Goal: Transaction & Acquisition: Purchase product/service

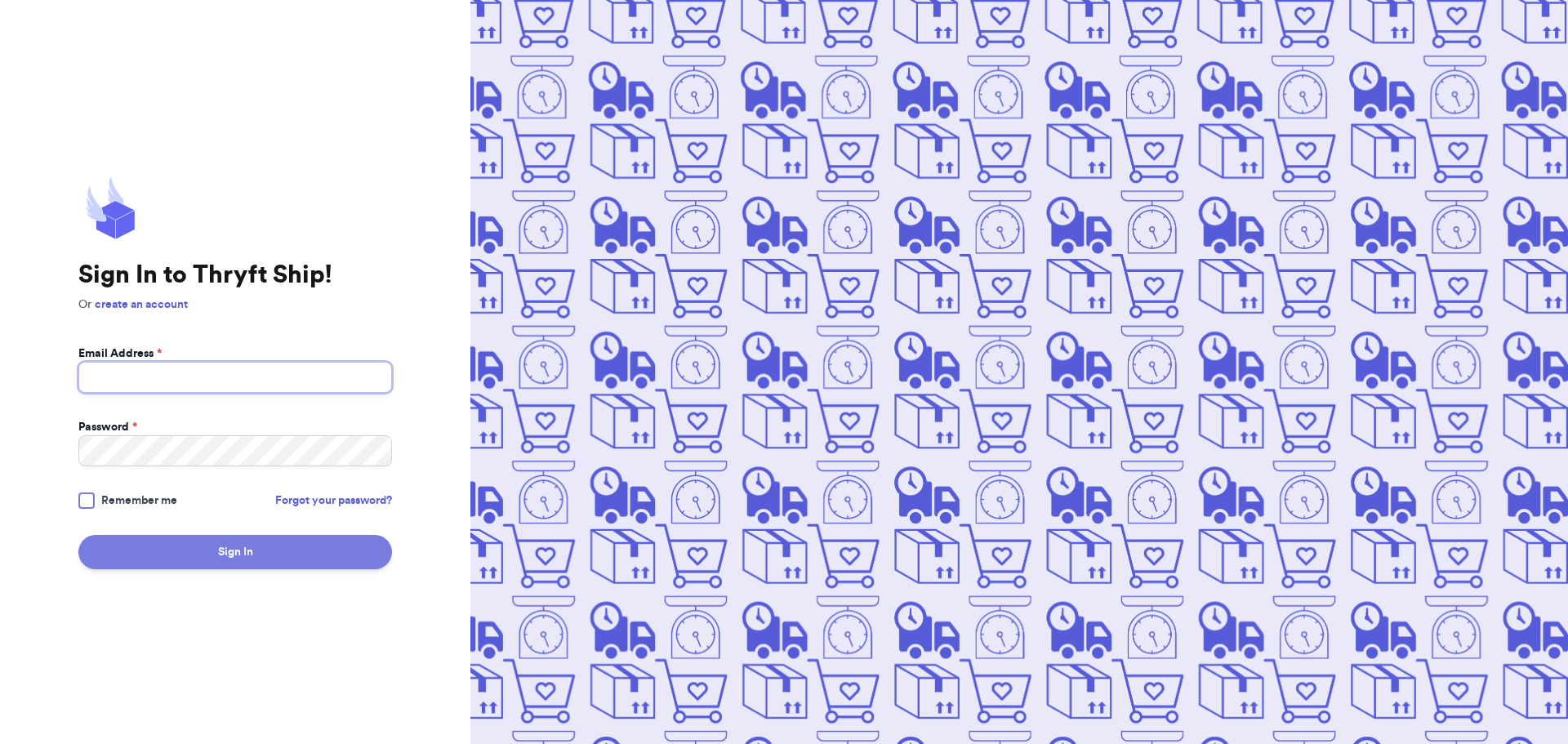
type input "[EMAIL_ADDRESS][DOMAIN_NAME]"
click at [246, 561] on button "Sign In" at bounding box center [234, 552] width 313 height 34
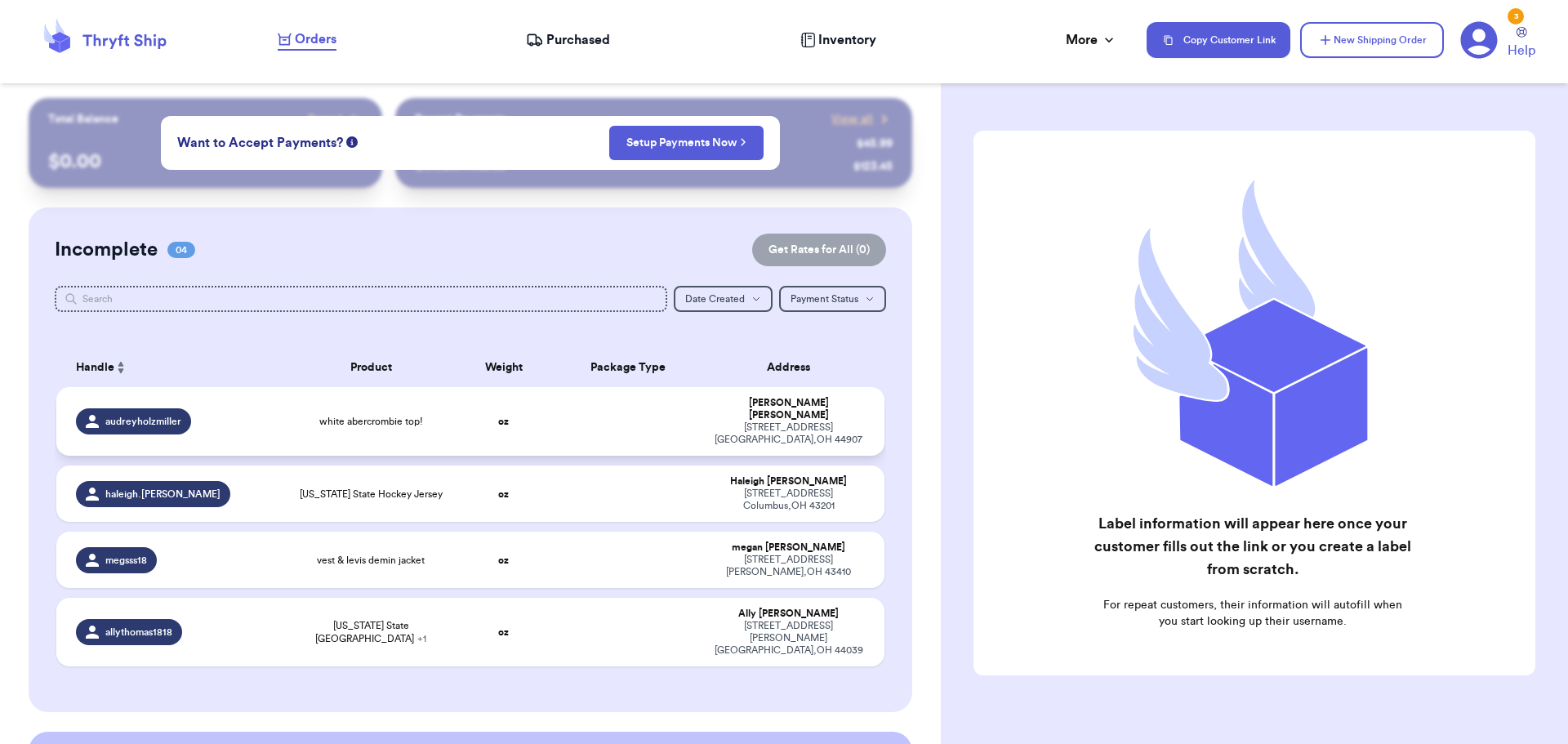
click at [680, 418] on td at bounding box center [627, 421] width 149 height 68
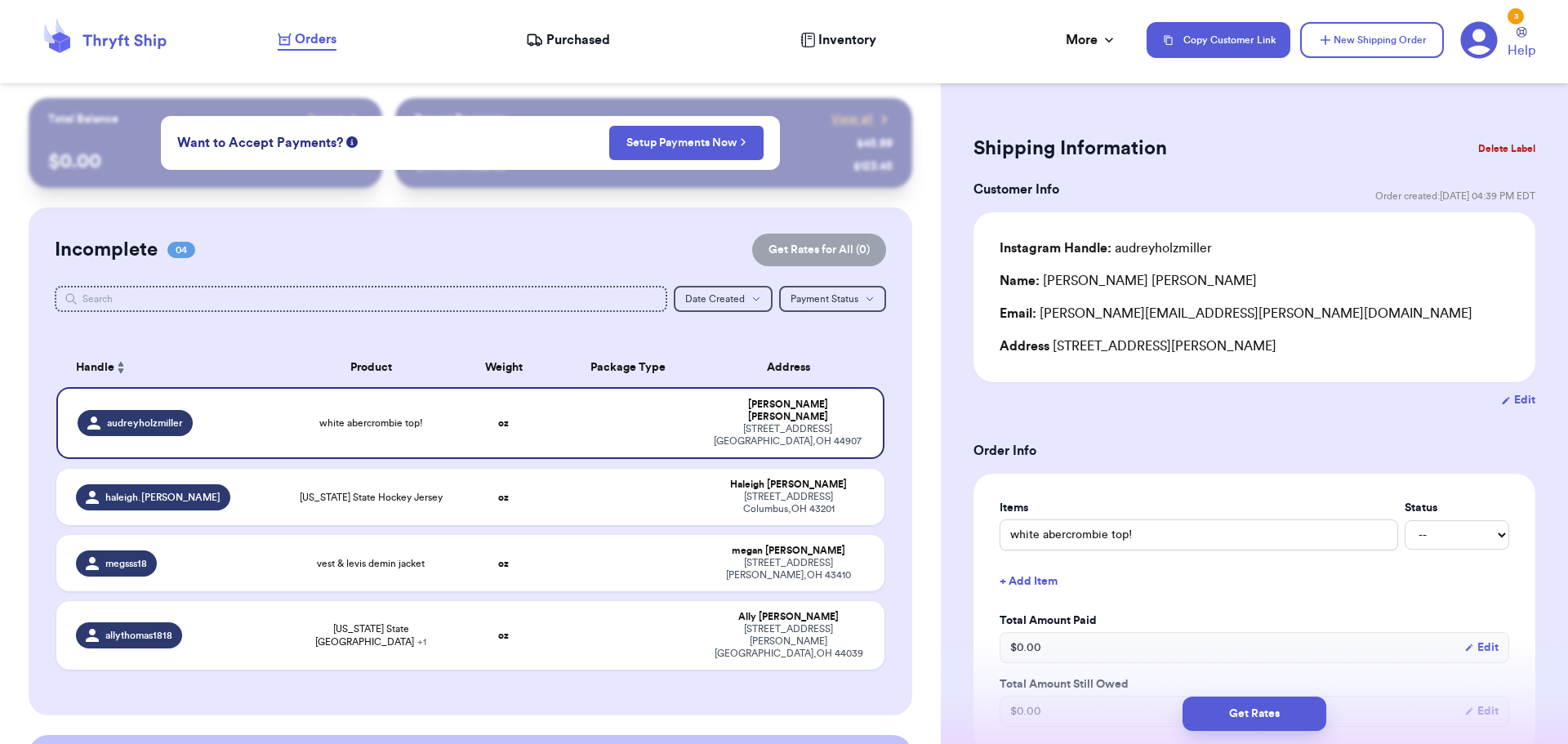
scroll to position [408, 0]
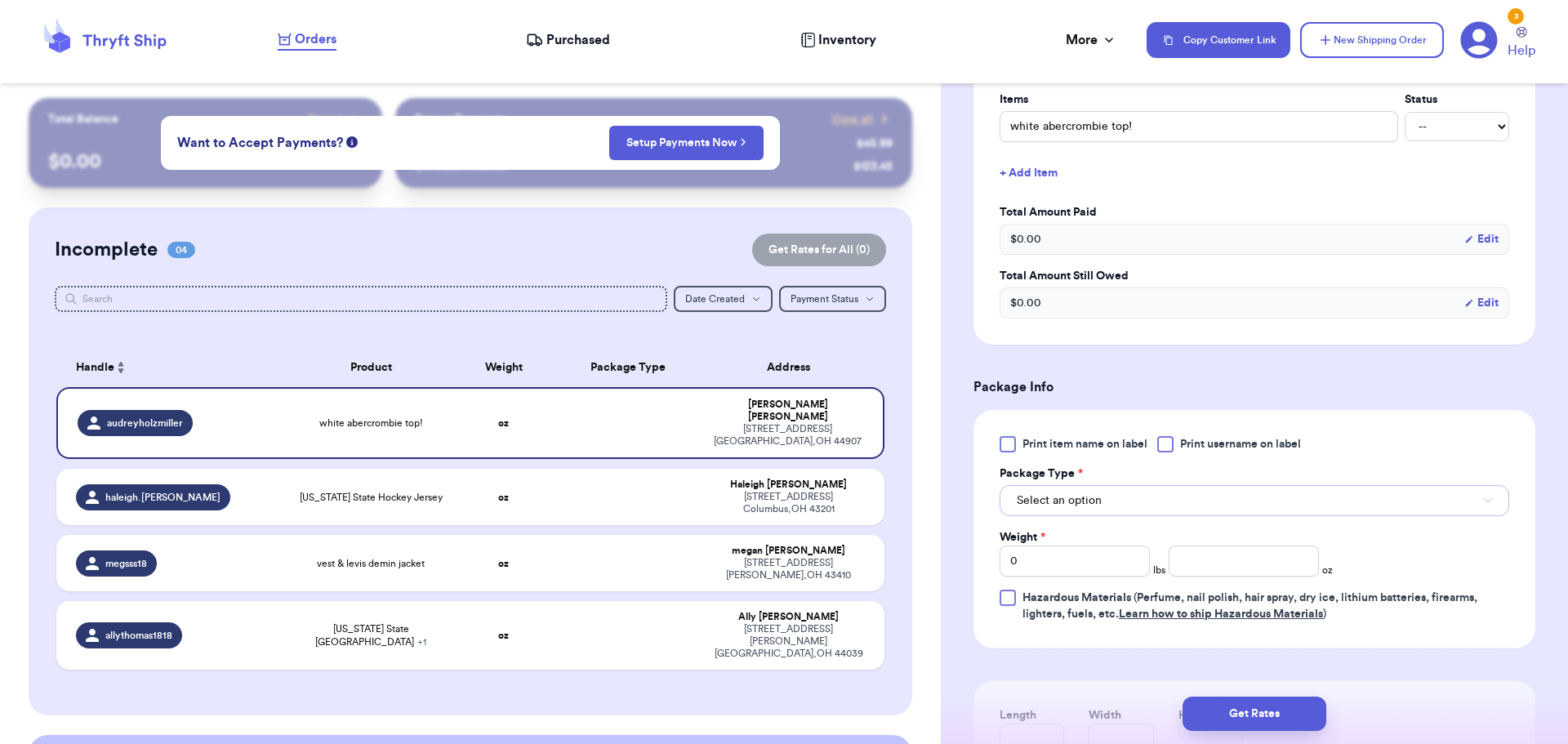
click at [1142, 504] on button "Select an option" at bounding box center [1254, 500] width 510 height 31
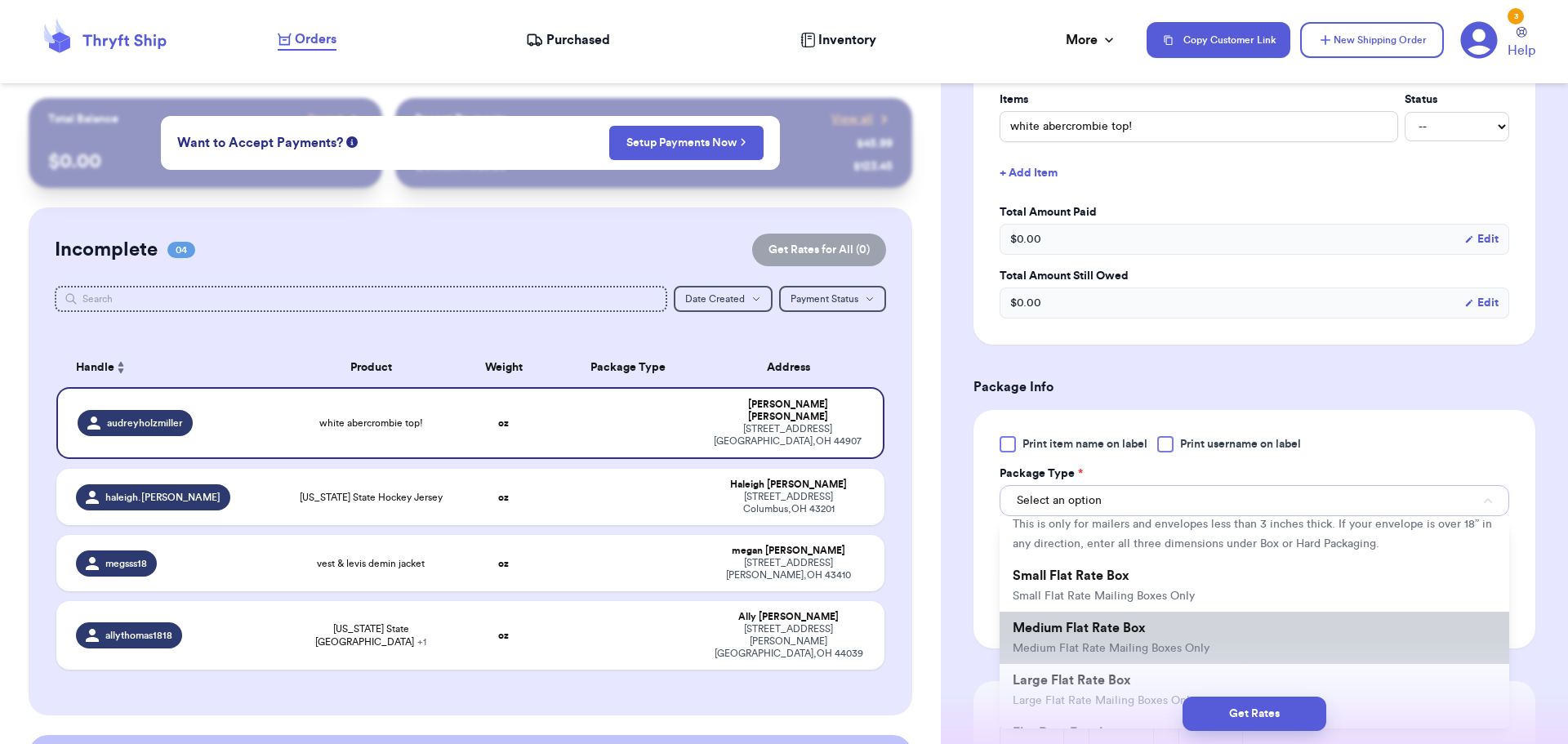
scroll to position [0, 0]
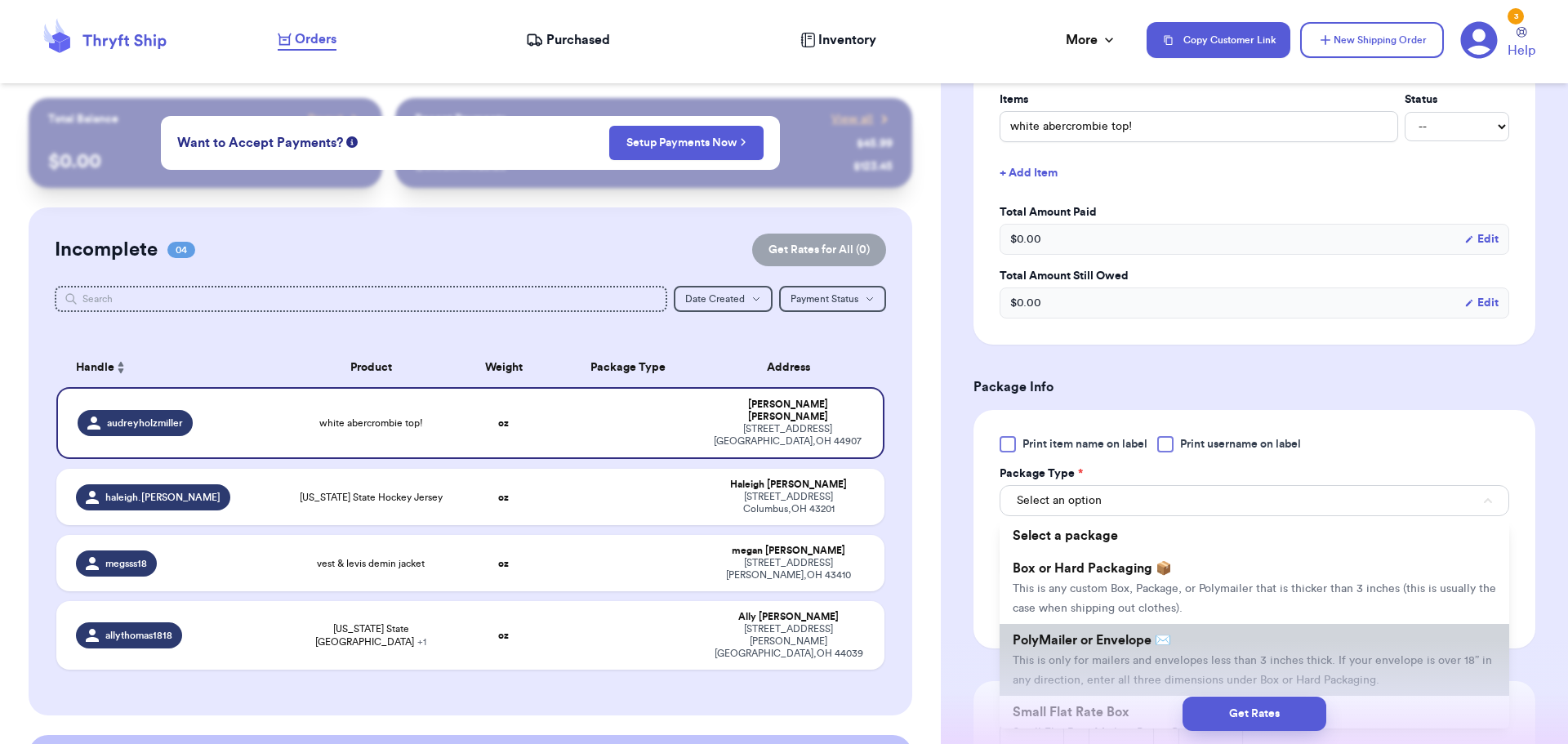
click at [1209, 638] on li "PolyMailer or Envelope ✉️ This is only for mailers and envelopes less than 3 in…" at bounding box center [1254, 660] width 510 height 72
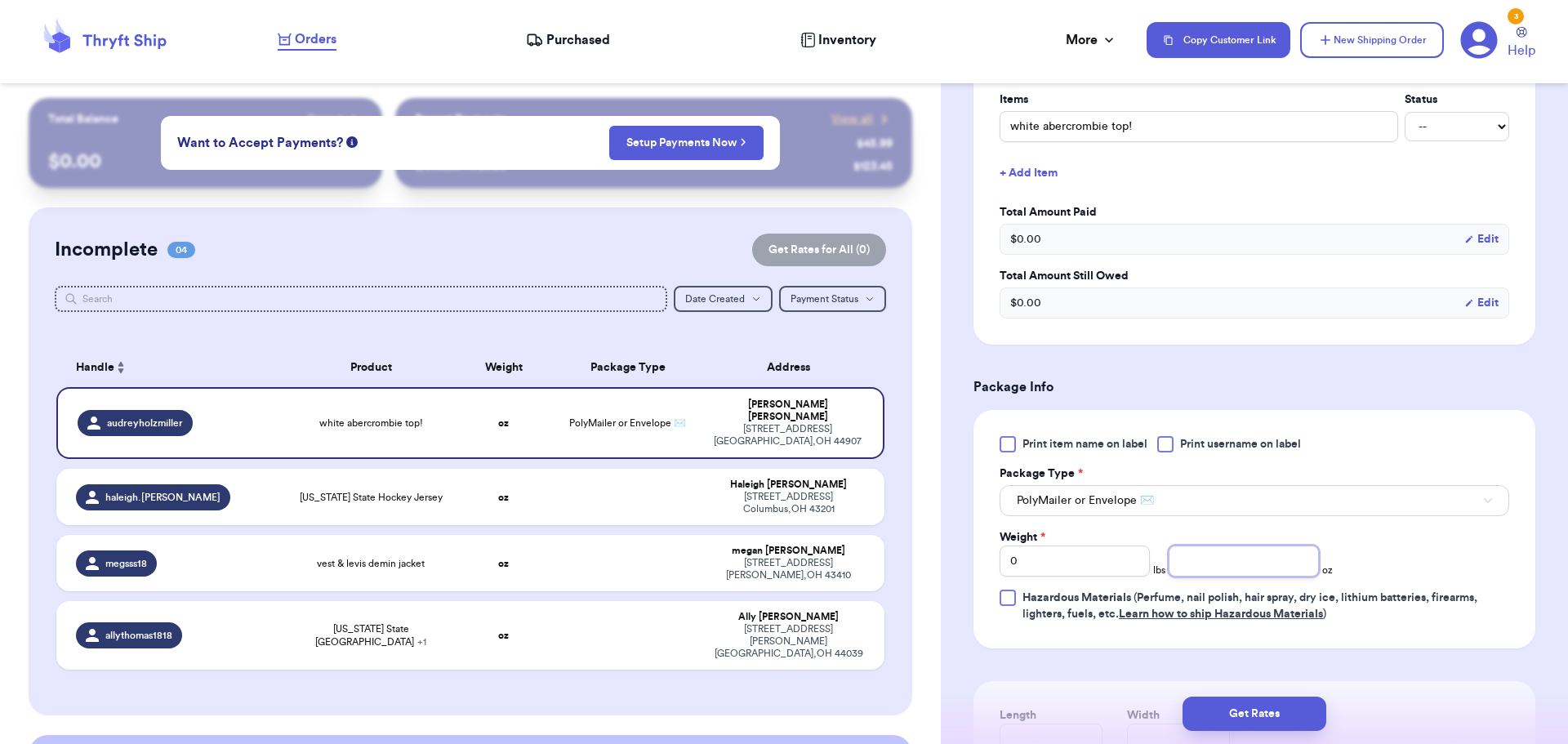
click at [1206, 570] on input "number" at bounding box center [1243, 561] width 150 height 31
type input "12"
click at [1224, 710] on button "Get Rates" at bounding box center [1255, 713] width 144 height 34
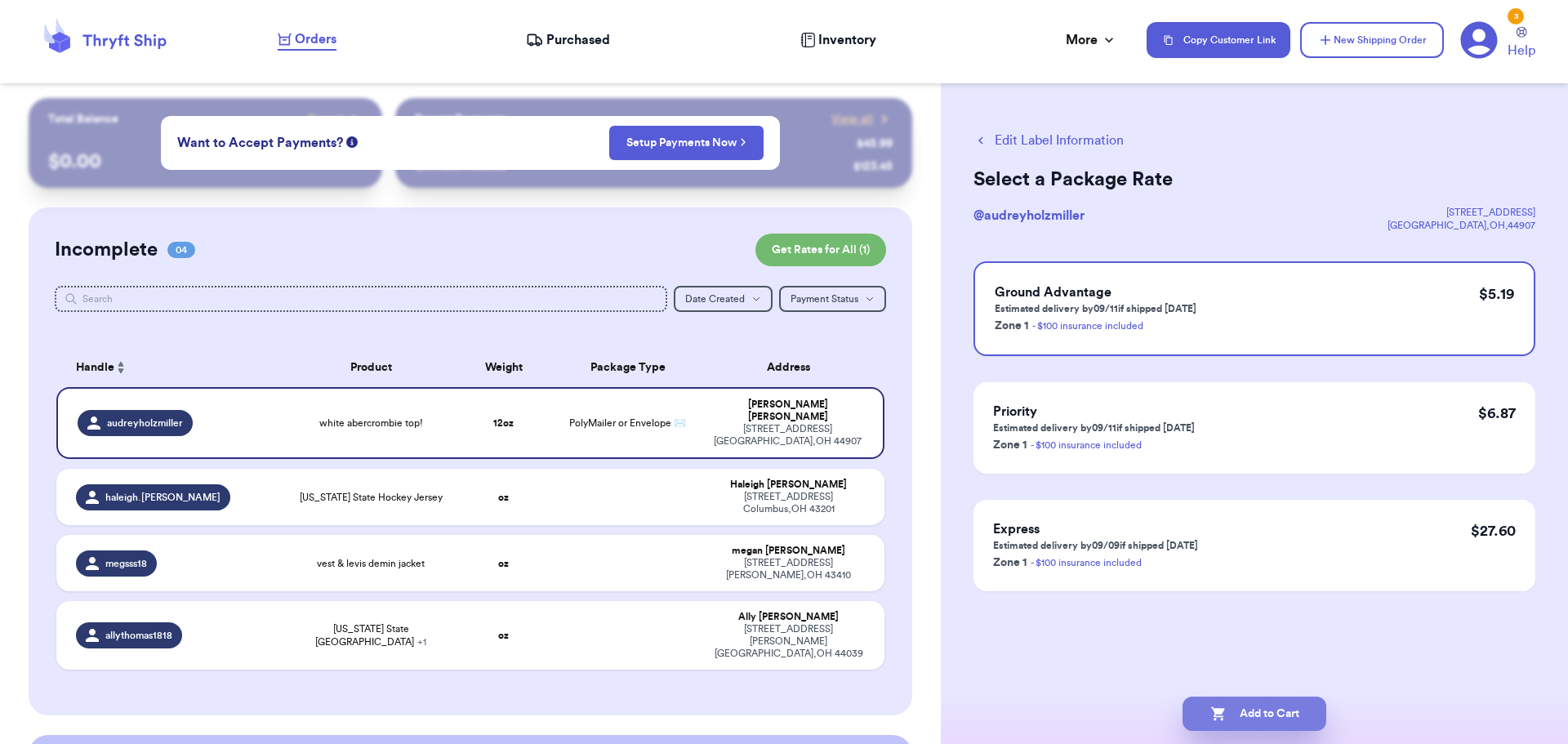
click at [1259, 726] on button "Add to Cart" at bounding box center [1255, 713] width 144 height 34
checkbox input "true"
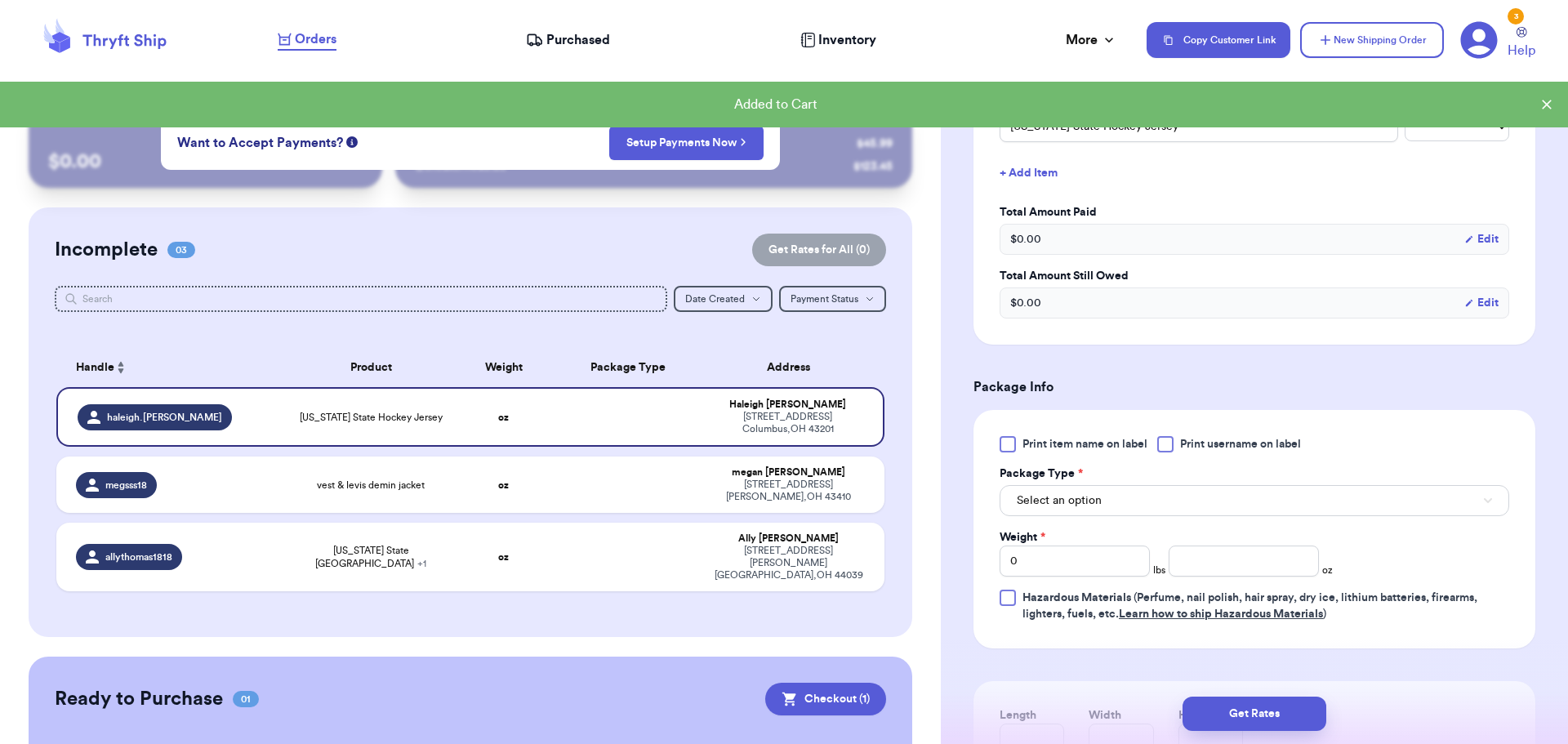
scroll to position [545, 0]
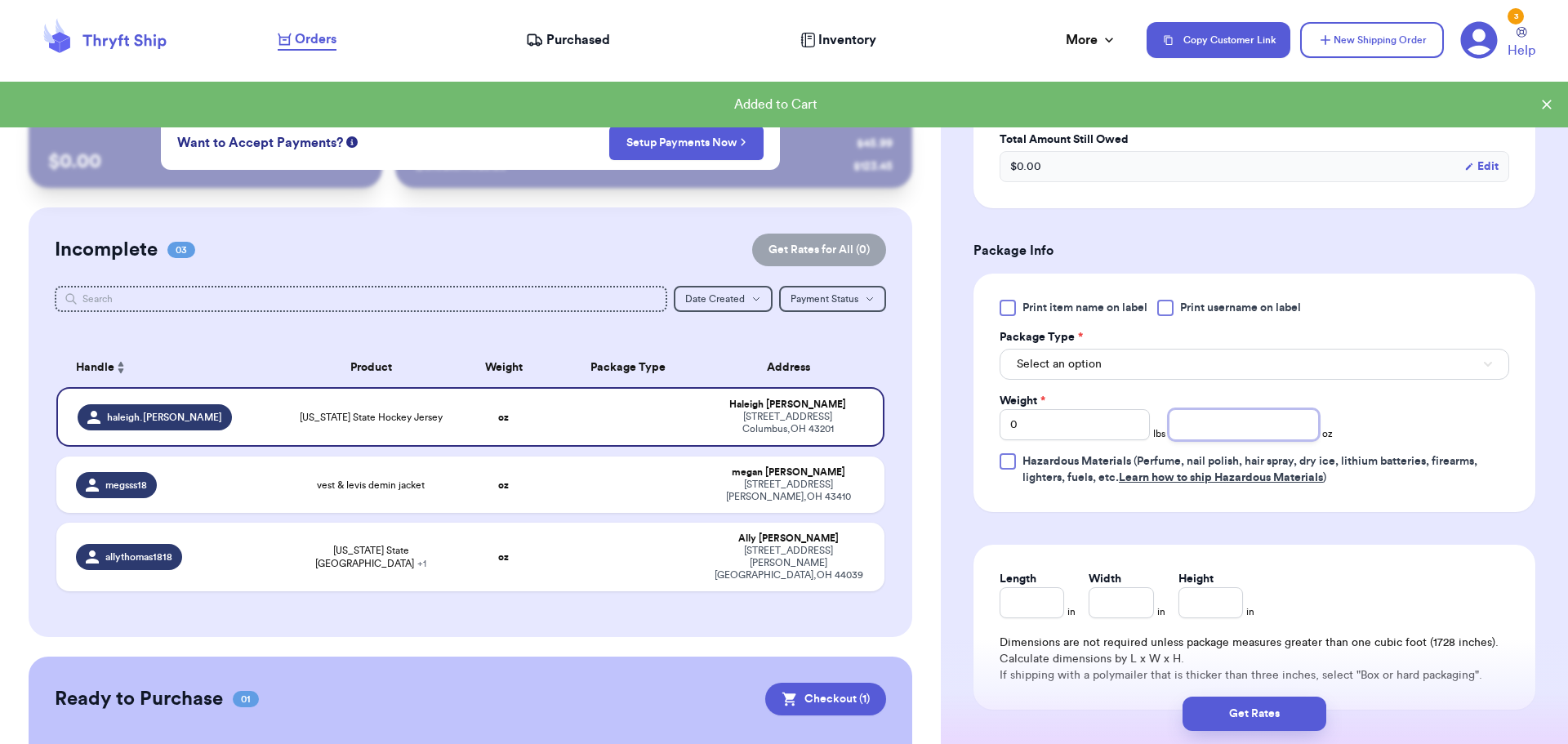
click at [1221, 424] on input "number" at bounding box center [1243, 424] width 150 height 31
type input "10"
drag, startPoint x: 1153, startPoint y: 354, endPoint x: 1149, endPoint y: 374, distance: 20.4
click at [1153, 356] on button "Select an option" at bounding box center [1254, 364] width 510 height 31
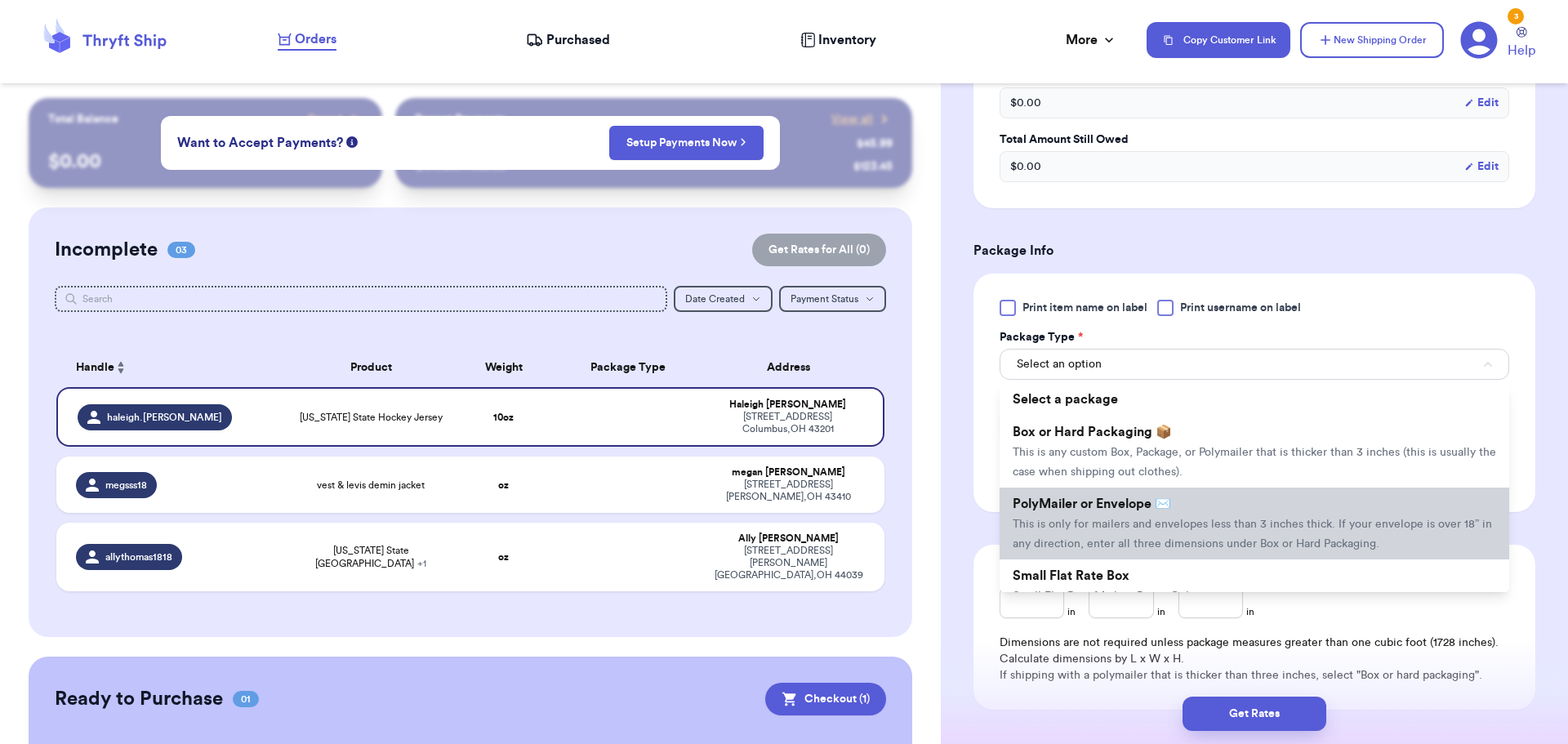
click at [1124, 524] on span "This is only for mailers and envelopes less than 3 inches thick. If your envelo…" at bounding box center [1252, 533] width 479 height 31
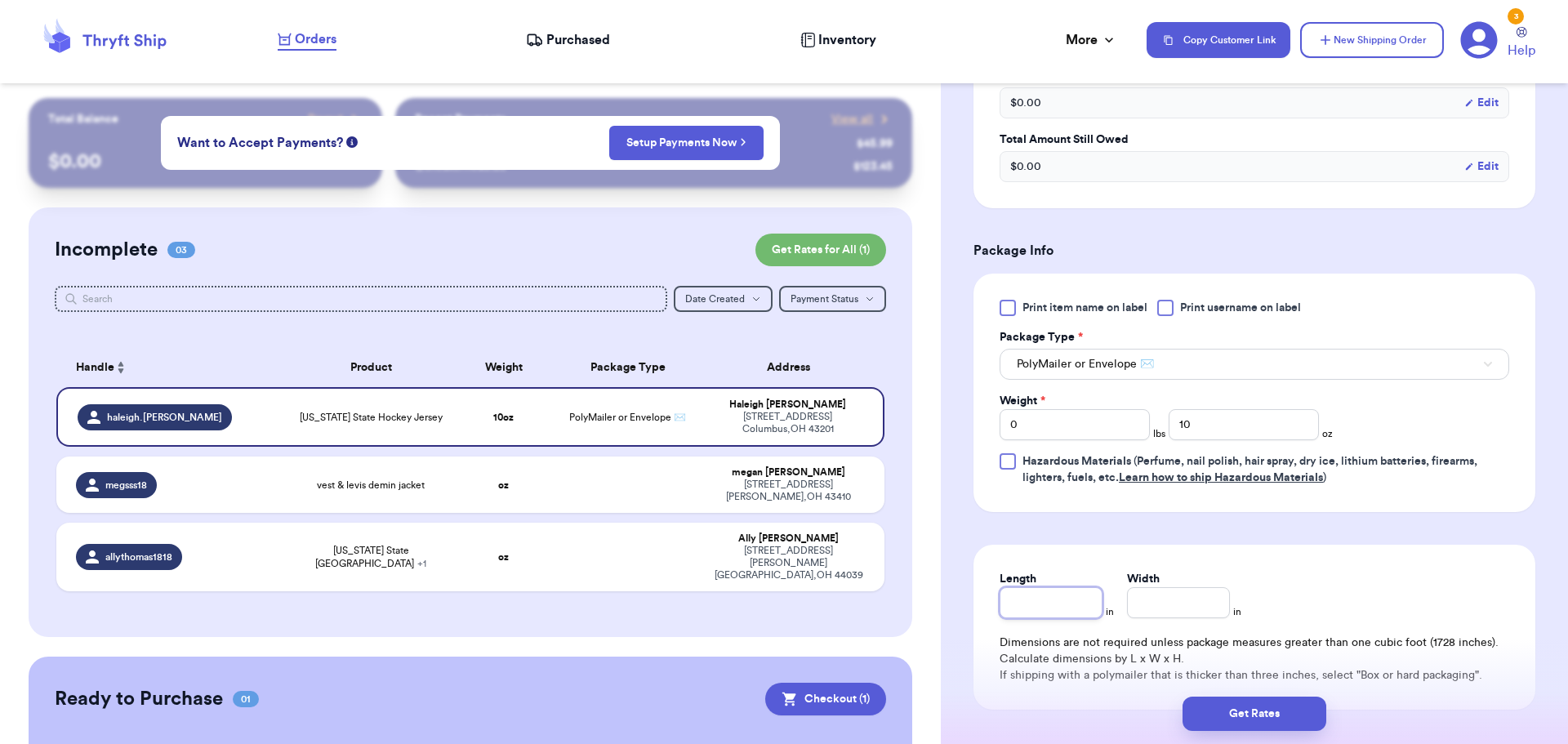
click at [1056, 607] on input "Length" at bounding box center [1050, 602] width 103 height 31
type input "10"
type input "12"
click at [1289, 721] on button "Get Rates" at bounding box center [1255, 713] width 144 height 34
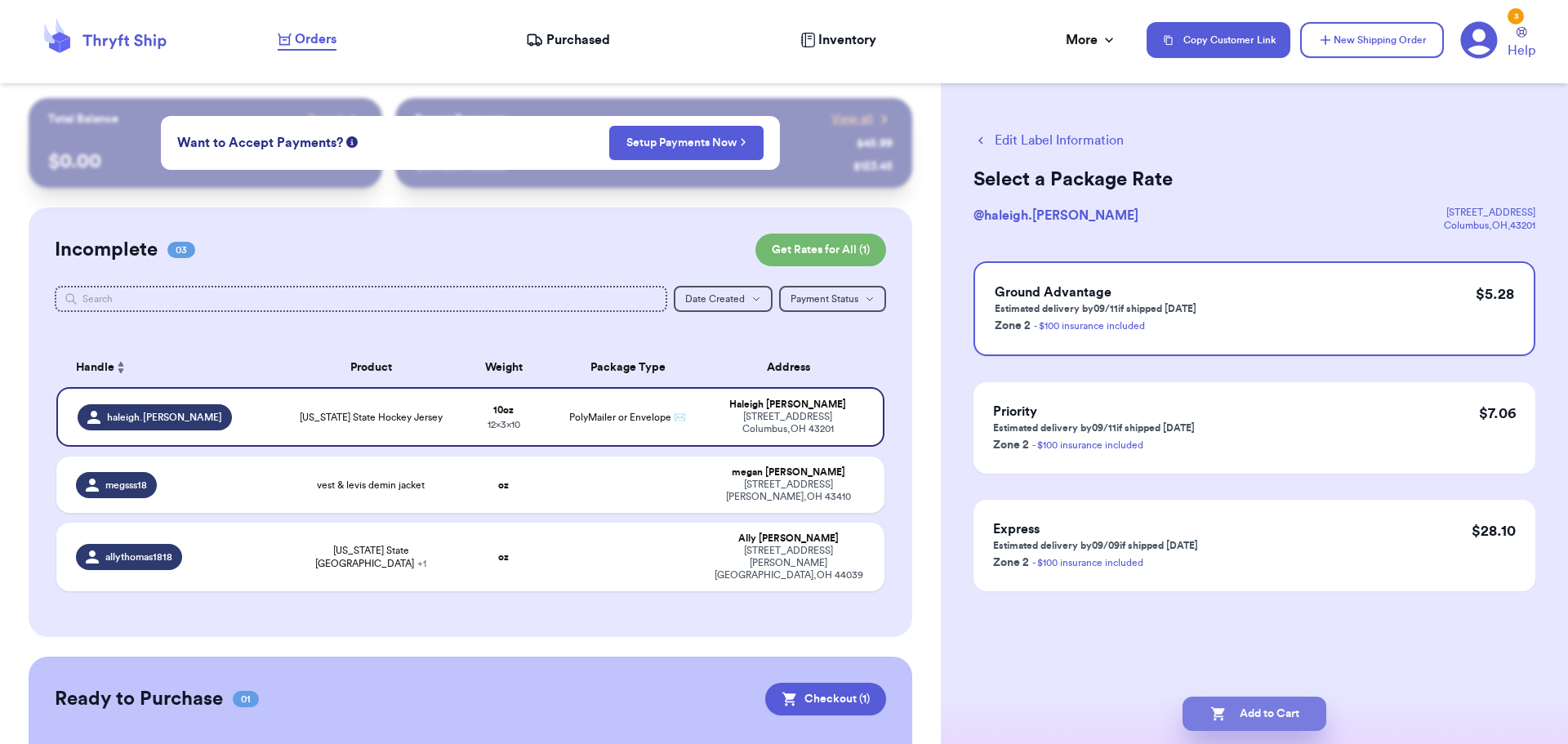
click at [1259, 713] on button "Add to Cart" at bounding box center [1255, 713] width 144 height 34
checkbox input "true"
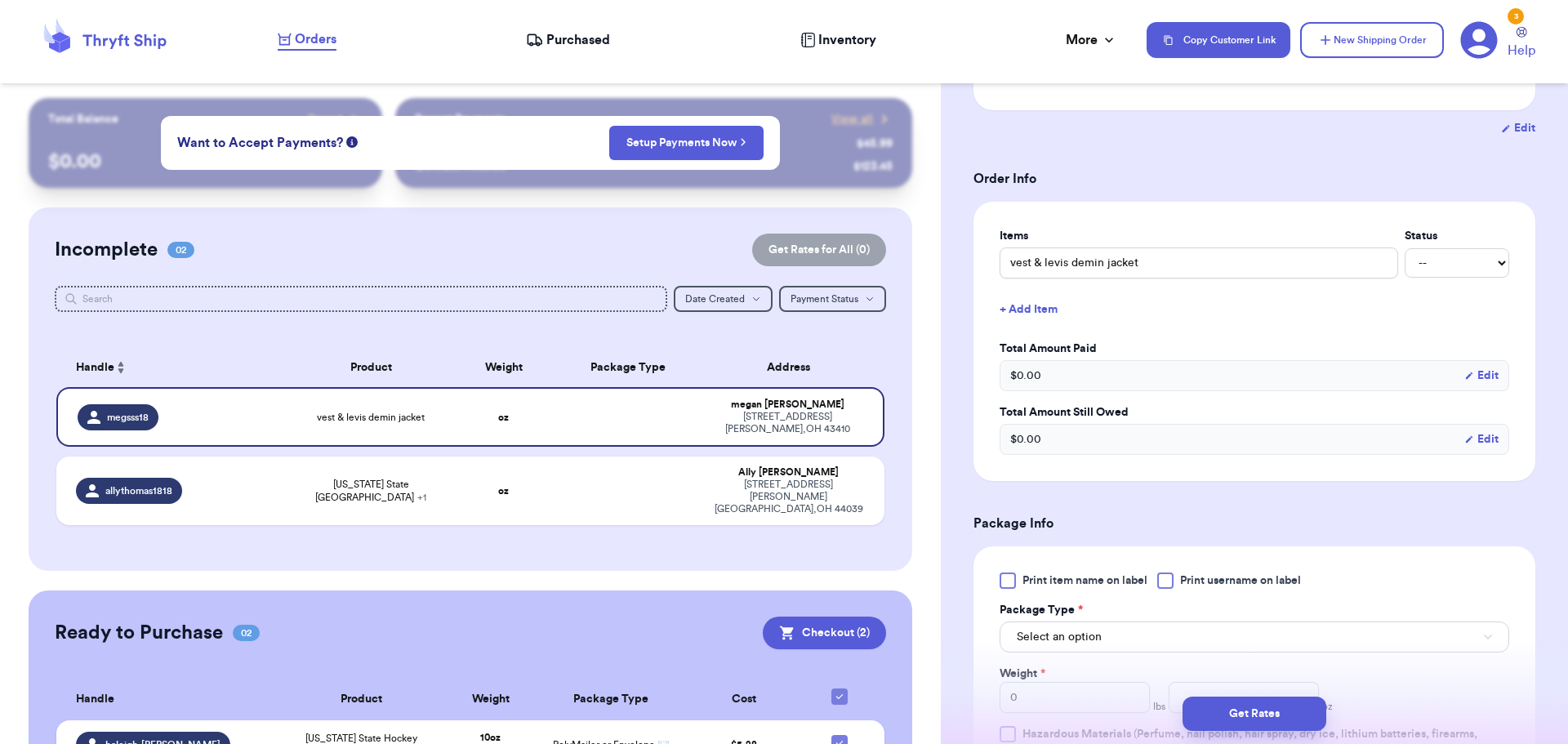
scroll to position [408, 0]
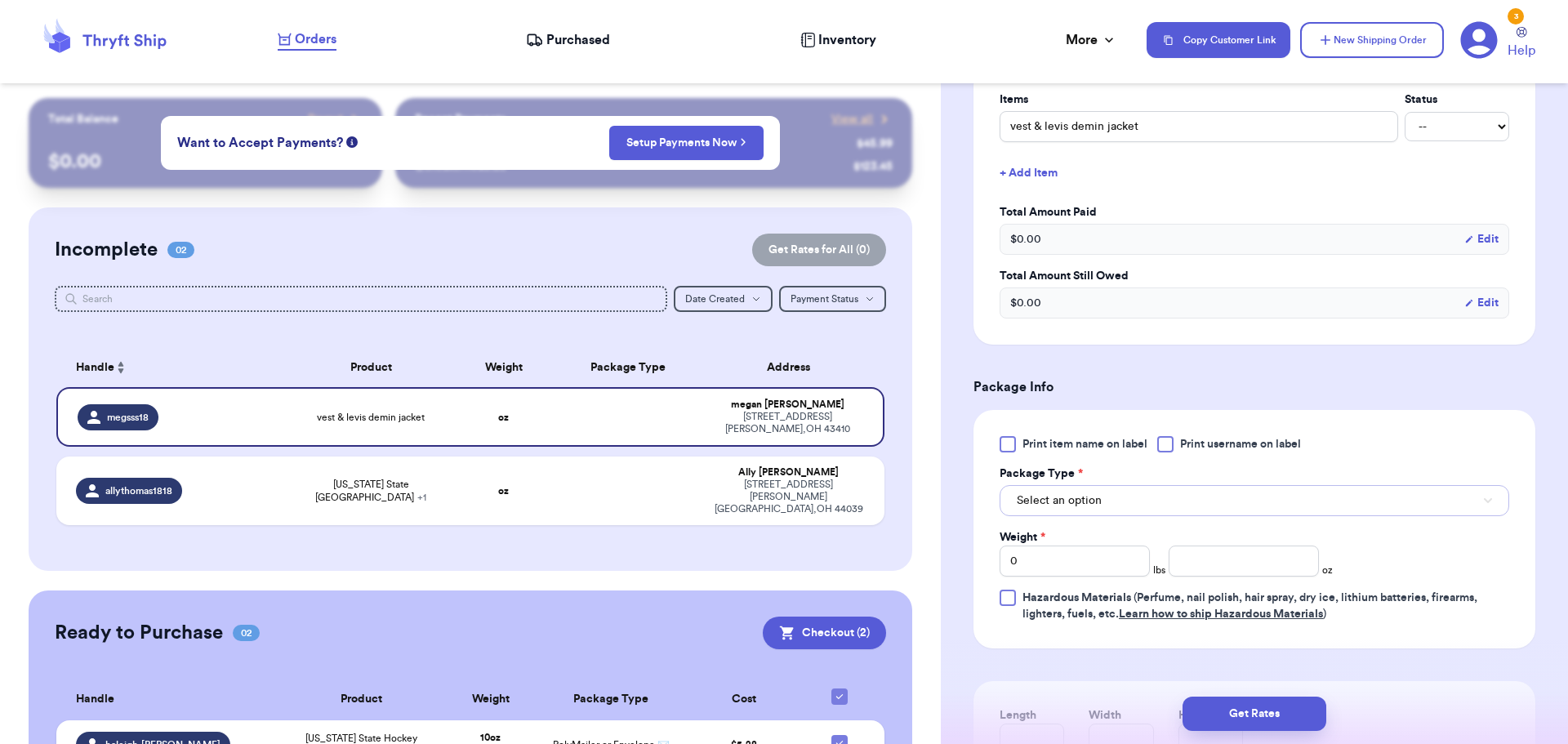
click at [1131, 498] on button "Select an option" at bounding box center [1254, 500] width 510 height 31
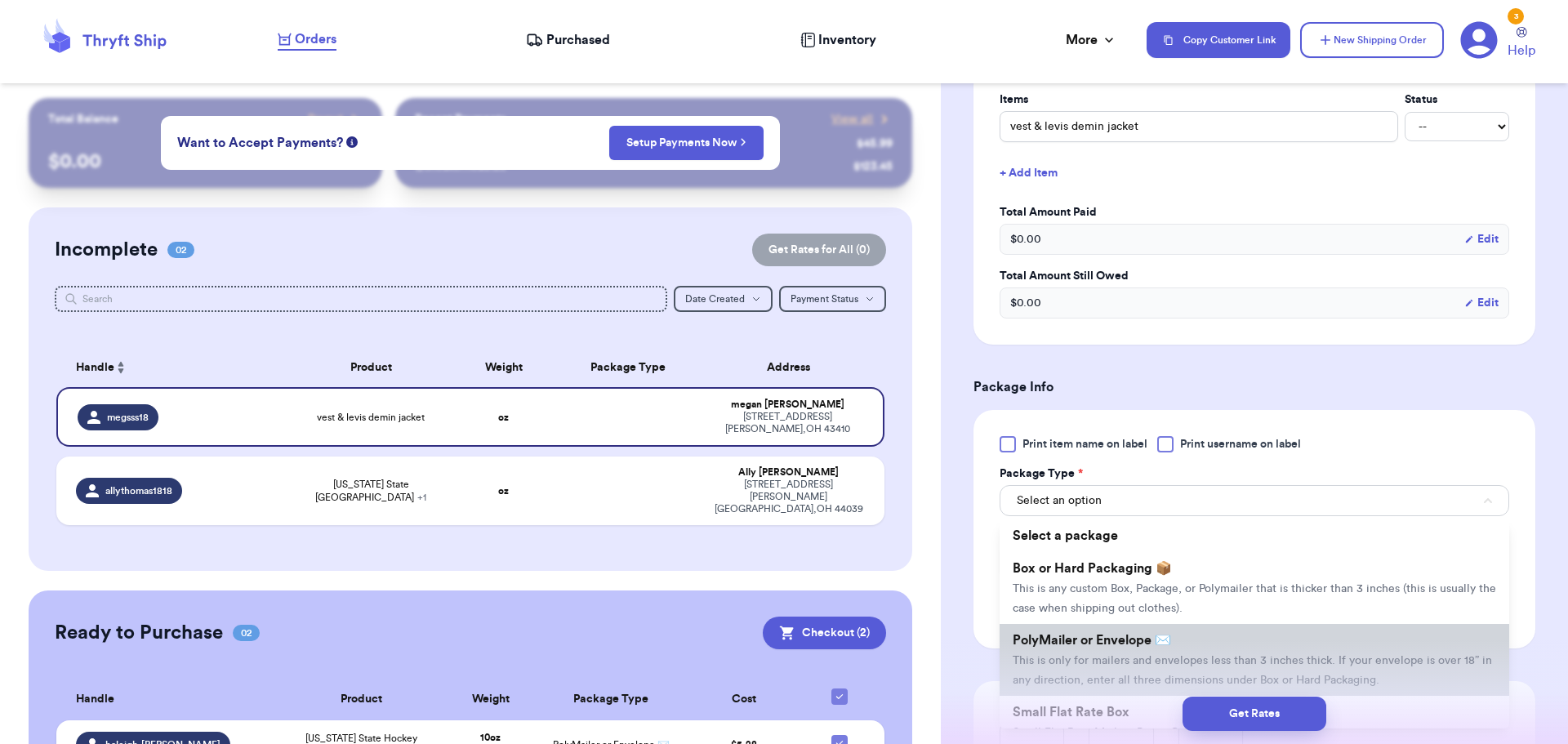
click at [1120, 644] on span "PolyMailer or Envelope ✉️" at bounding box center [1092, 640] width 159 height 13
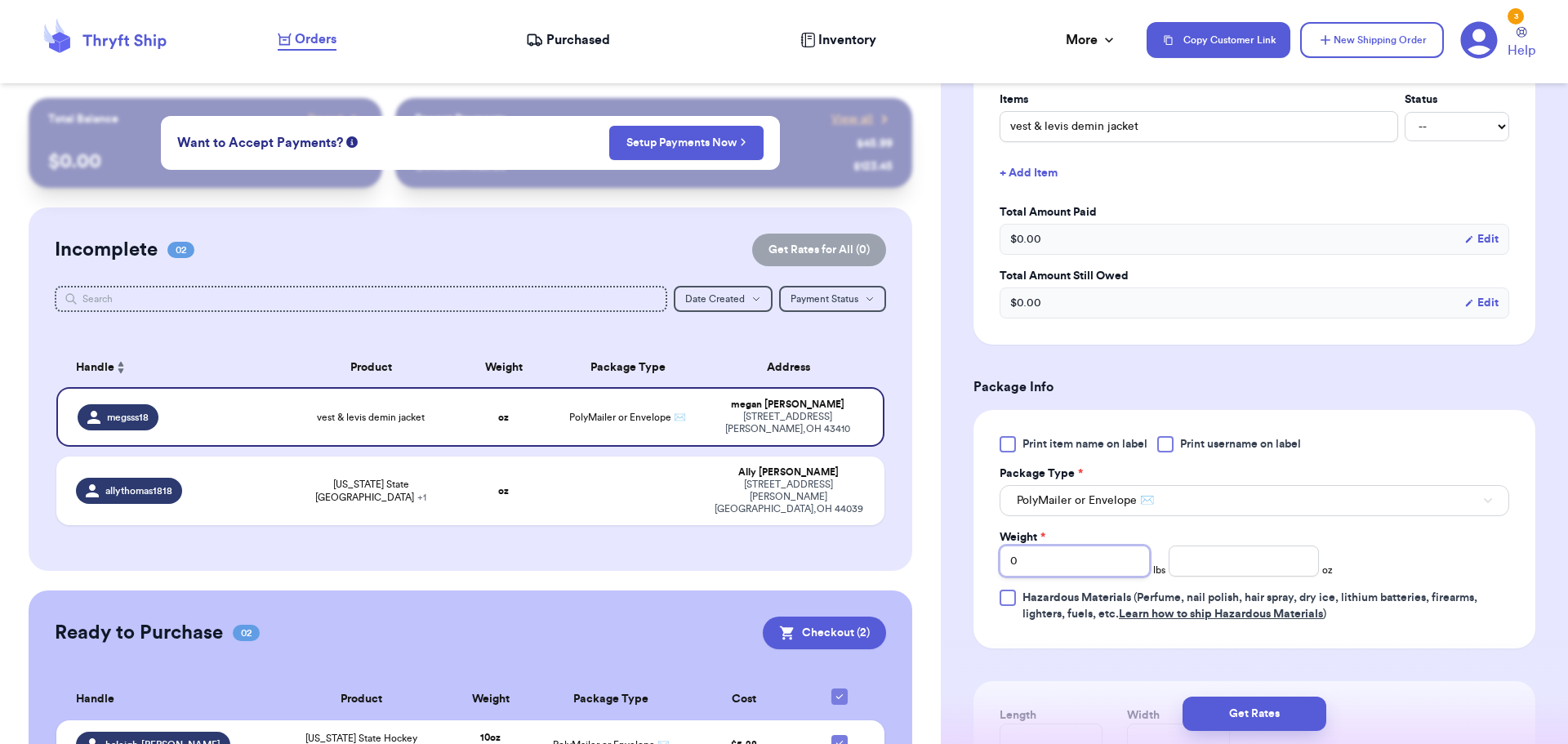
click at [1070, 569] on input "0" at bounding box center [1074, 561] width 150 height 31
type input "2"
click at [1229, 569] on input "number" at bounding box center [1243, 561] width 150 height 31
type input "10"
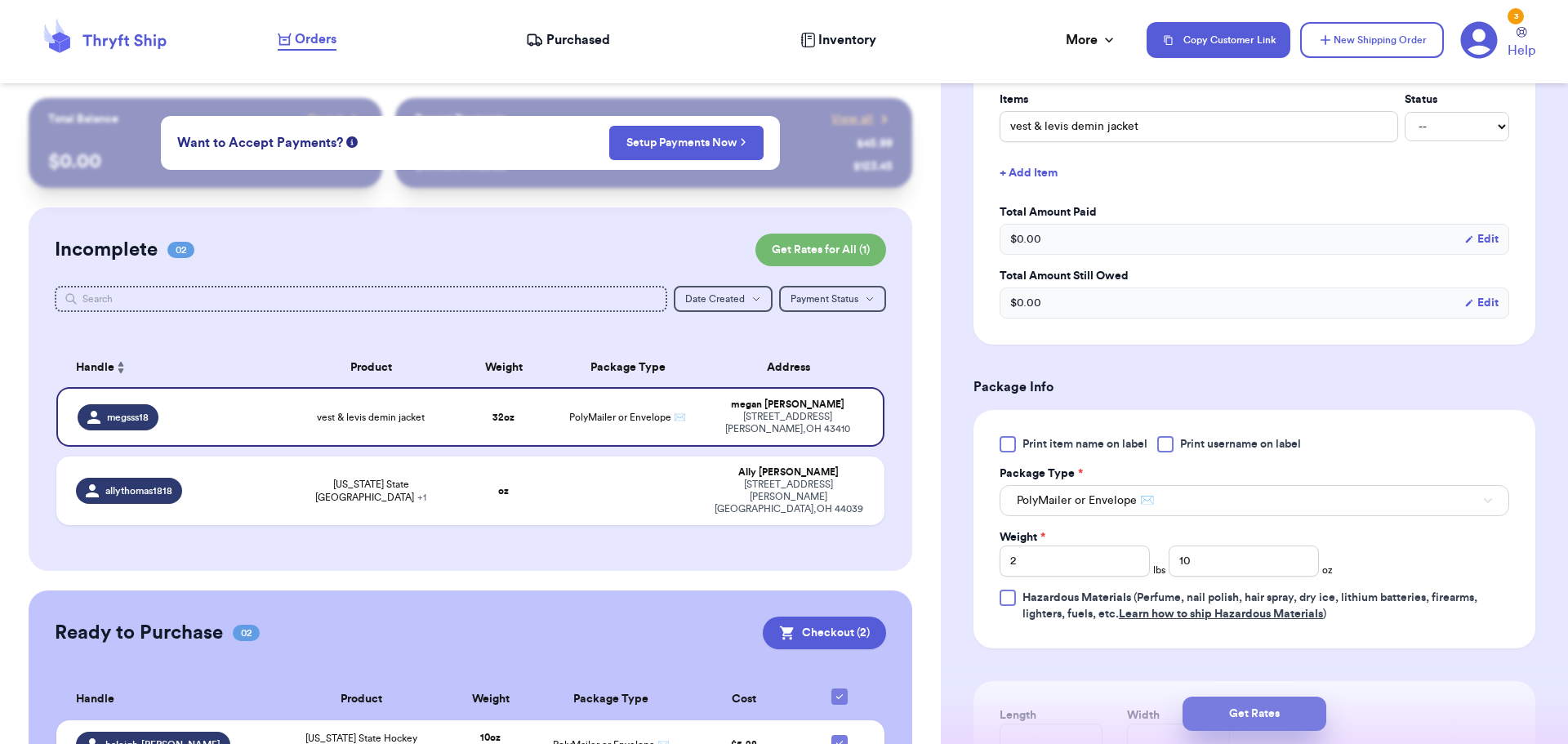
click at [1214, 722] on button "Get Rates" at bounding box center [1255, 713] width 144 height 34
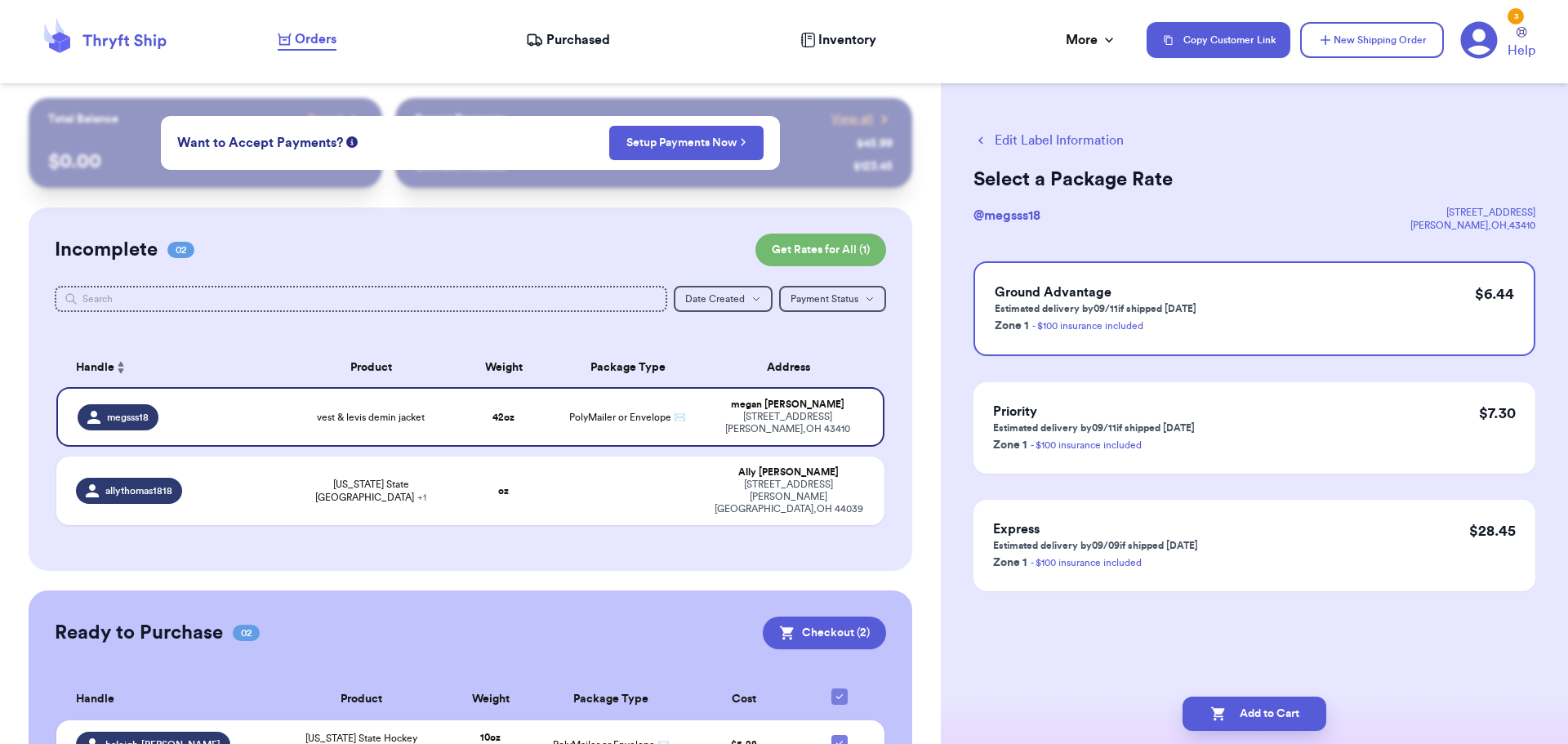
scroll to position [0, 0]
click at [1266, 708] on button "Add to Cart" at bounding box center [1255, 713] width 144 height 34
checkbox input "true"
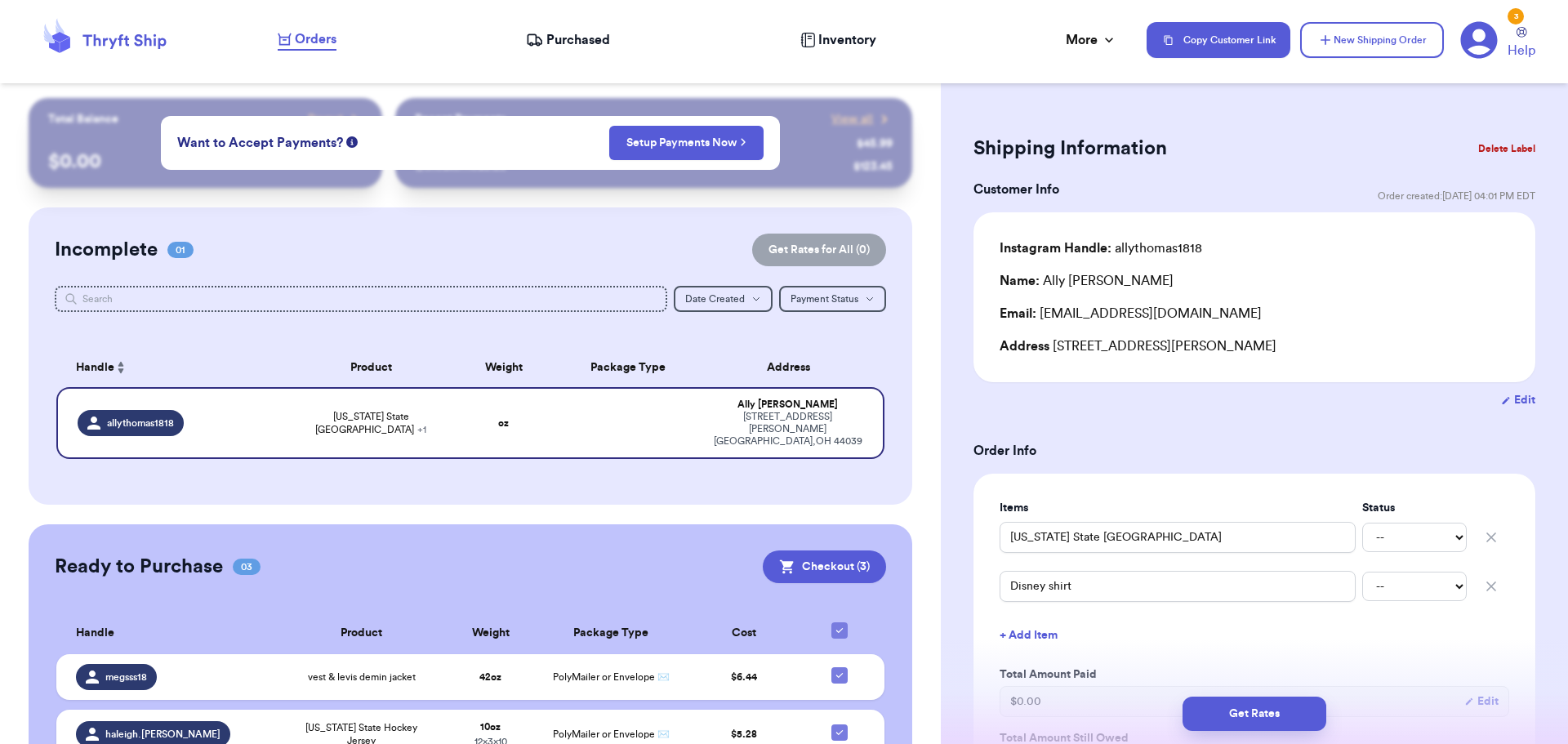
scroll to position [408, 0]
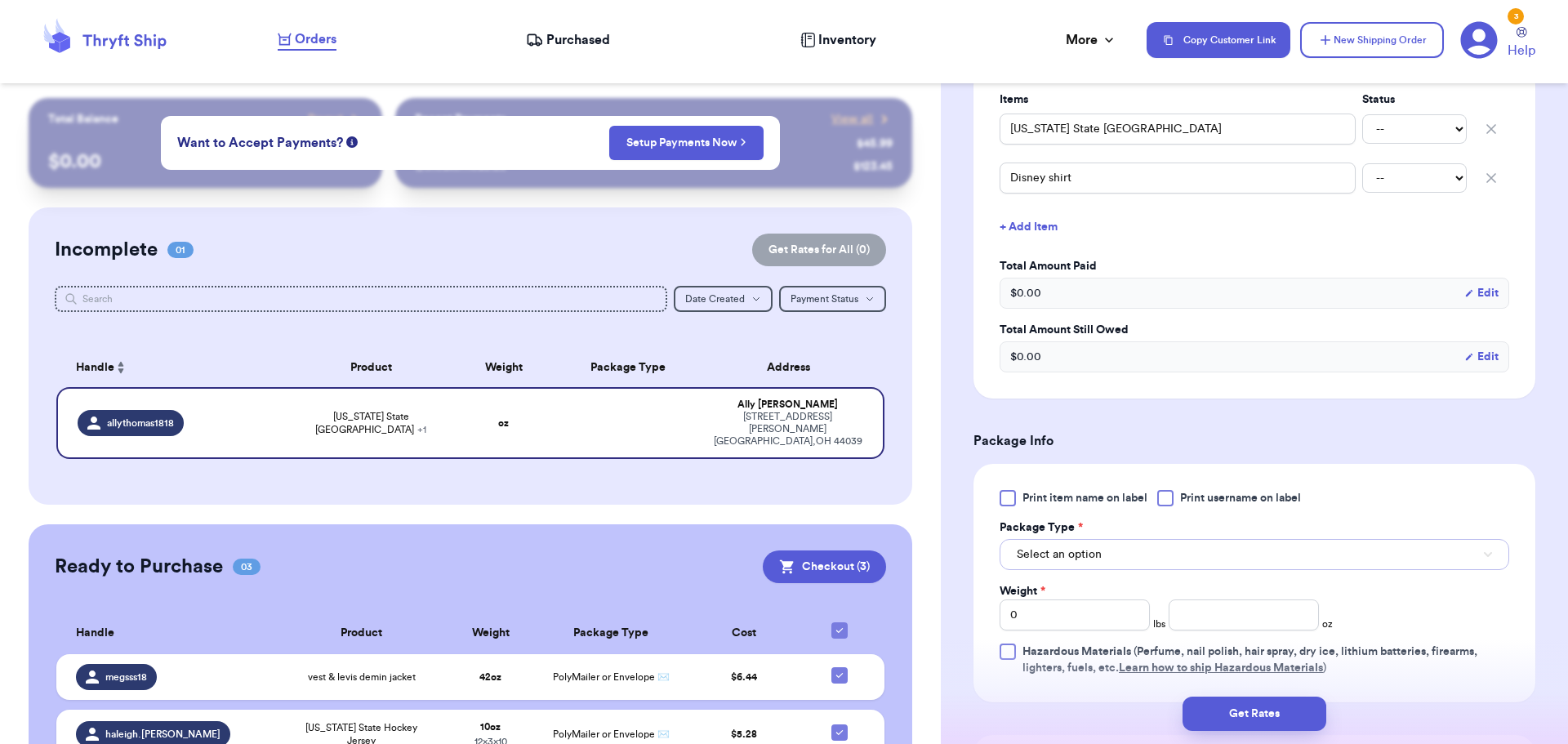
click at [1179, 554] on button "Select an option" at bounding box center [1254, 554] width 510 height 31
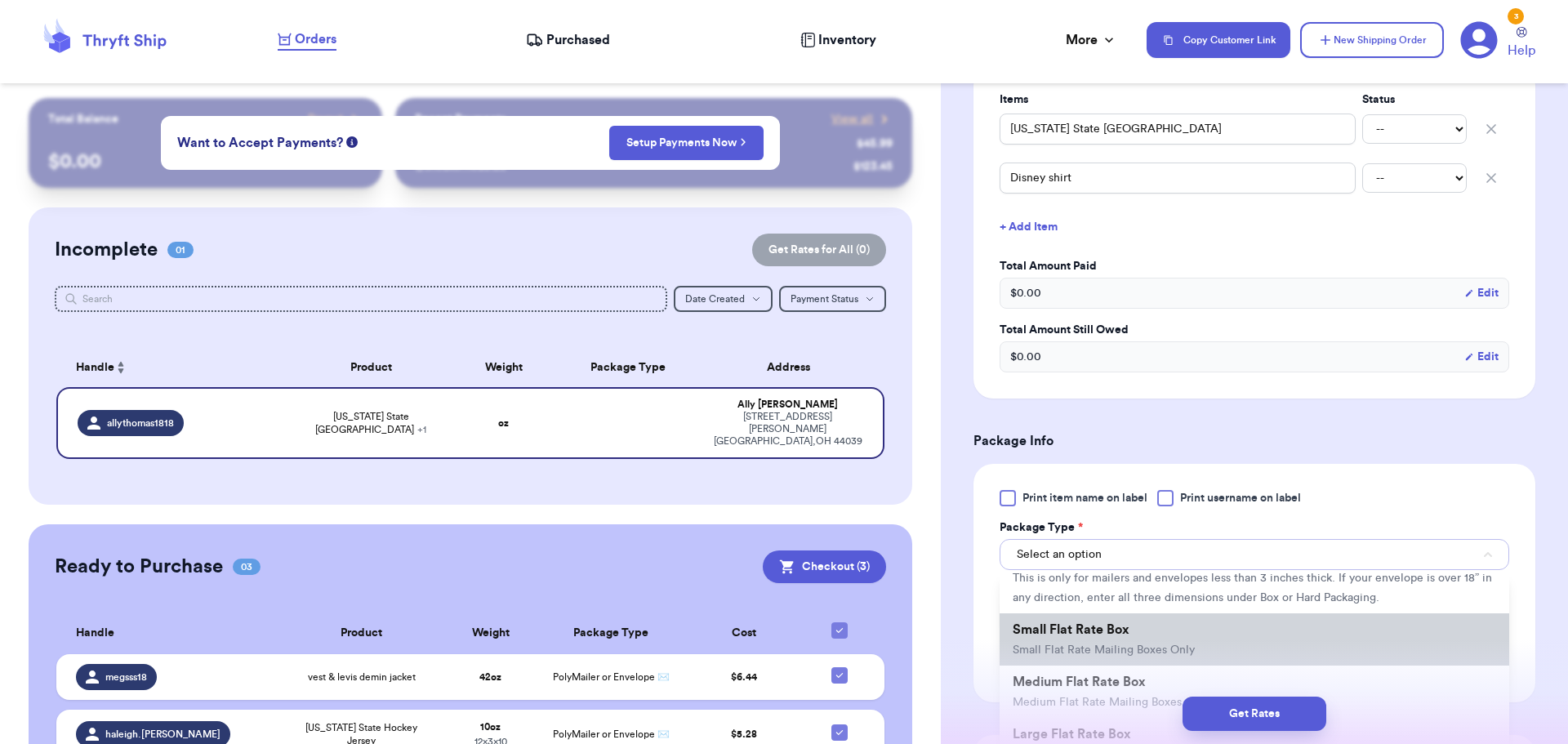
scroll to position [0, 0]
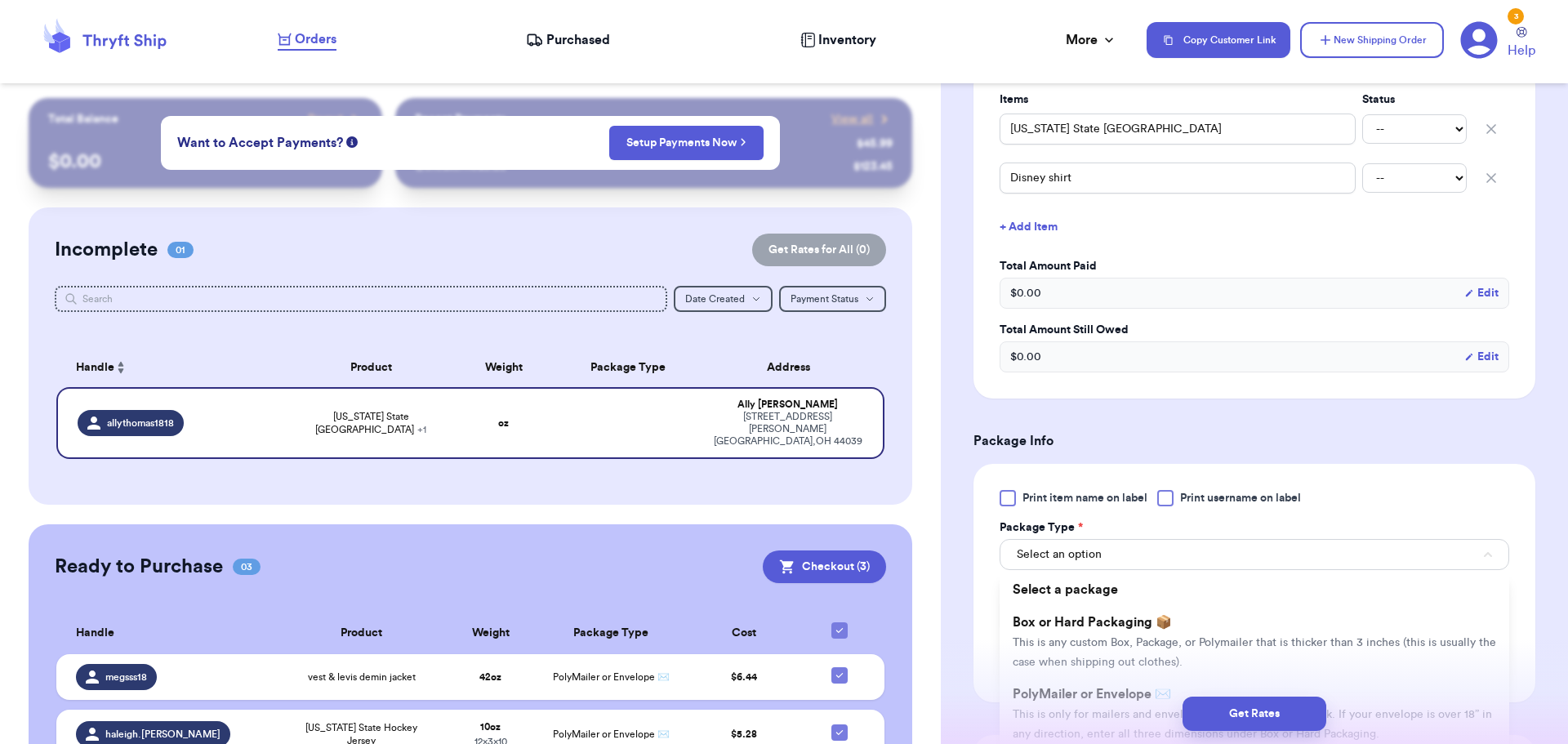
click at [1067, 705] on div "Get Rates" at bounding box center [1254, 713] width 601 height 34
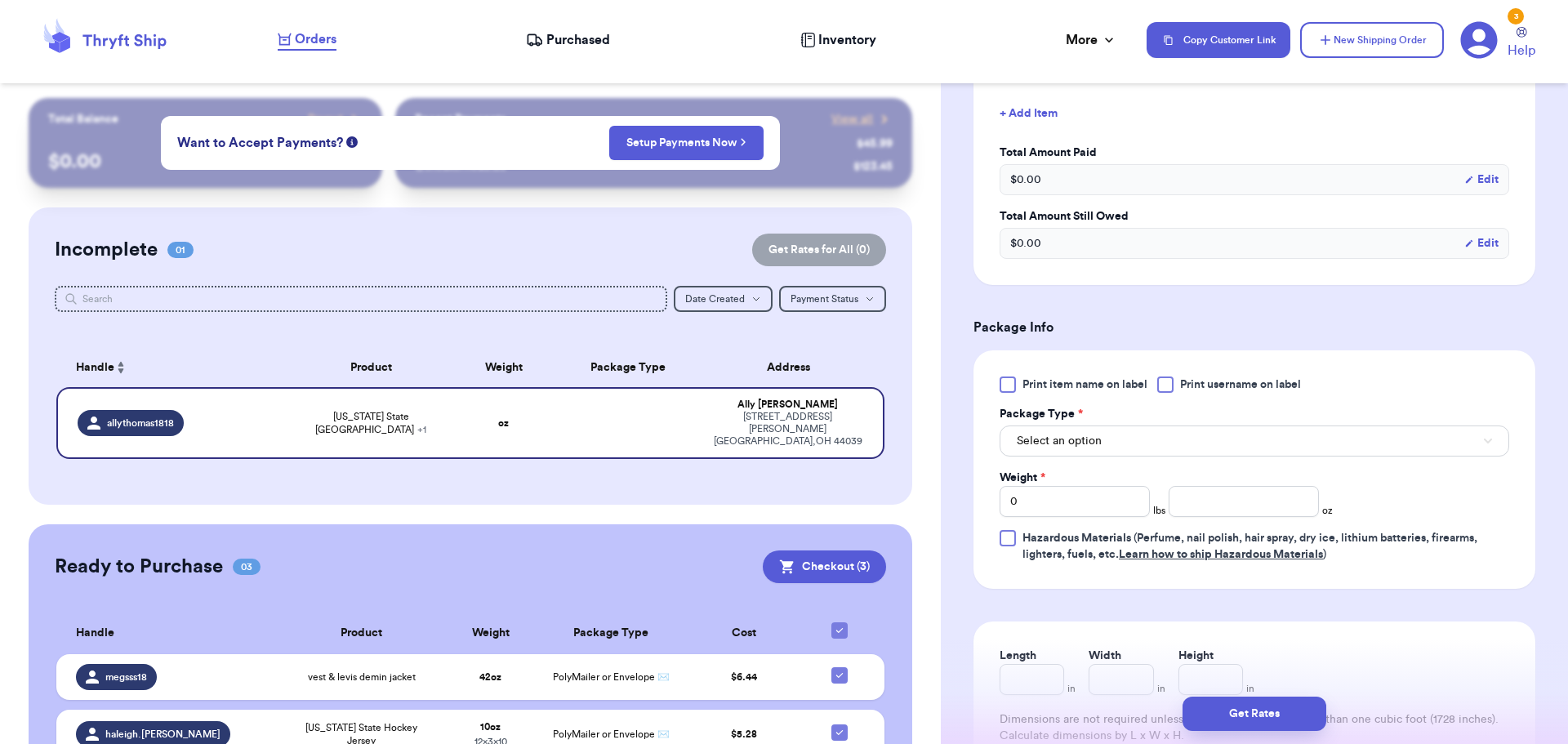
scroll to position [581, 0]
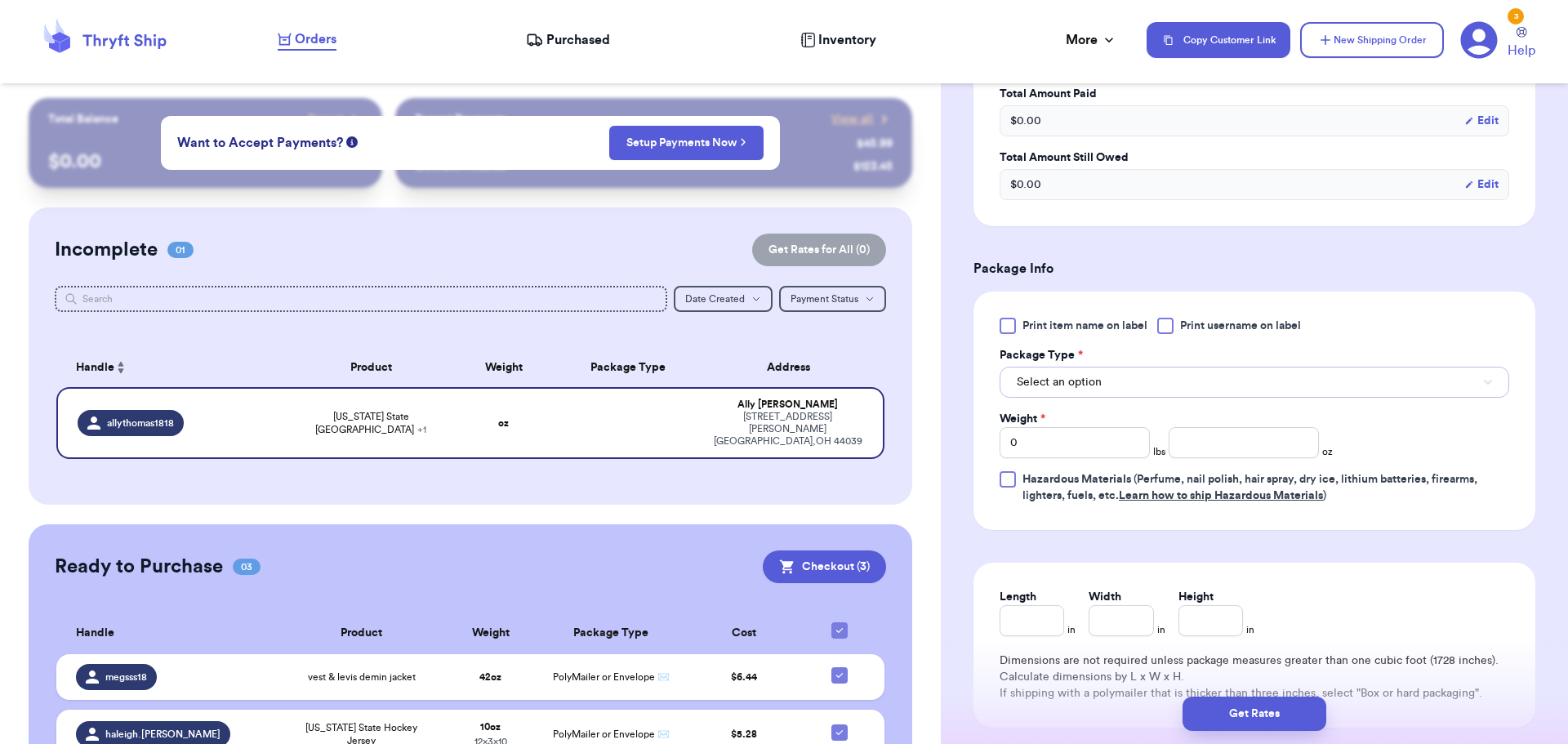
click at [1111, 391] on button "Select an option" at bounding box center [1254, 382] width 510 height 31
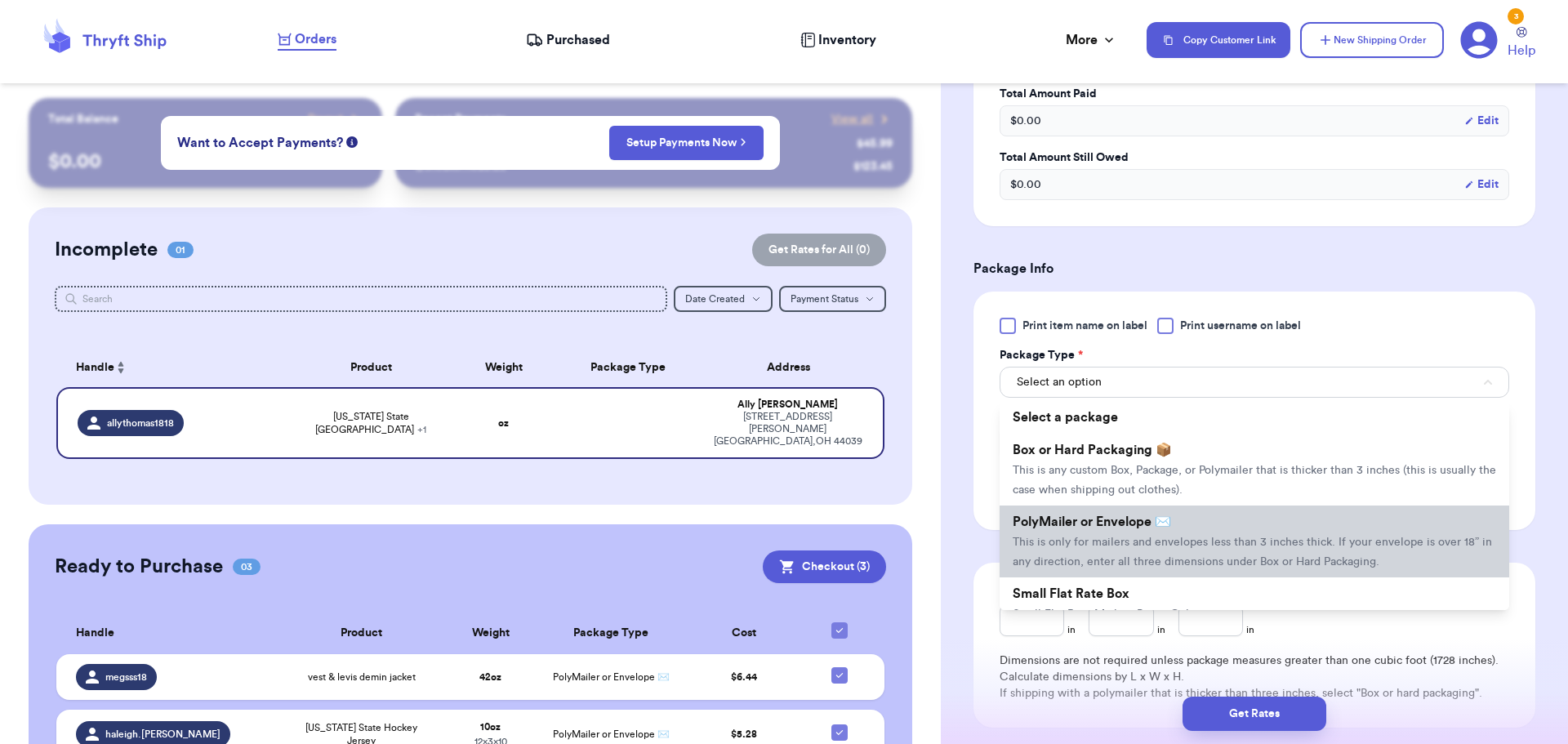
click at [1110, 541] on span "This is only for mailers and envelopes less than 3 inches thick. If your envelo…" at bounding box center [1252, 552] width 479 height 31
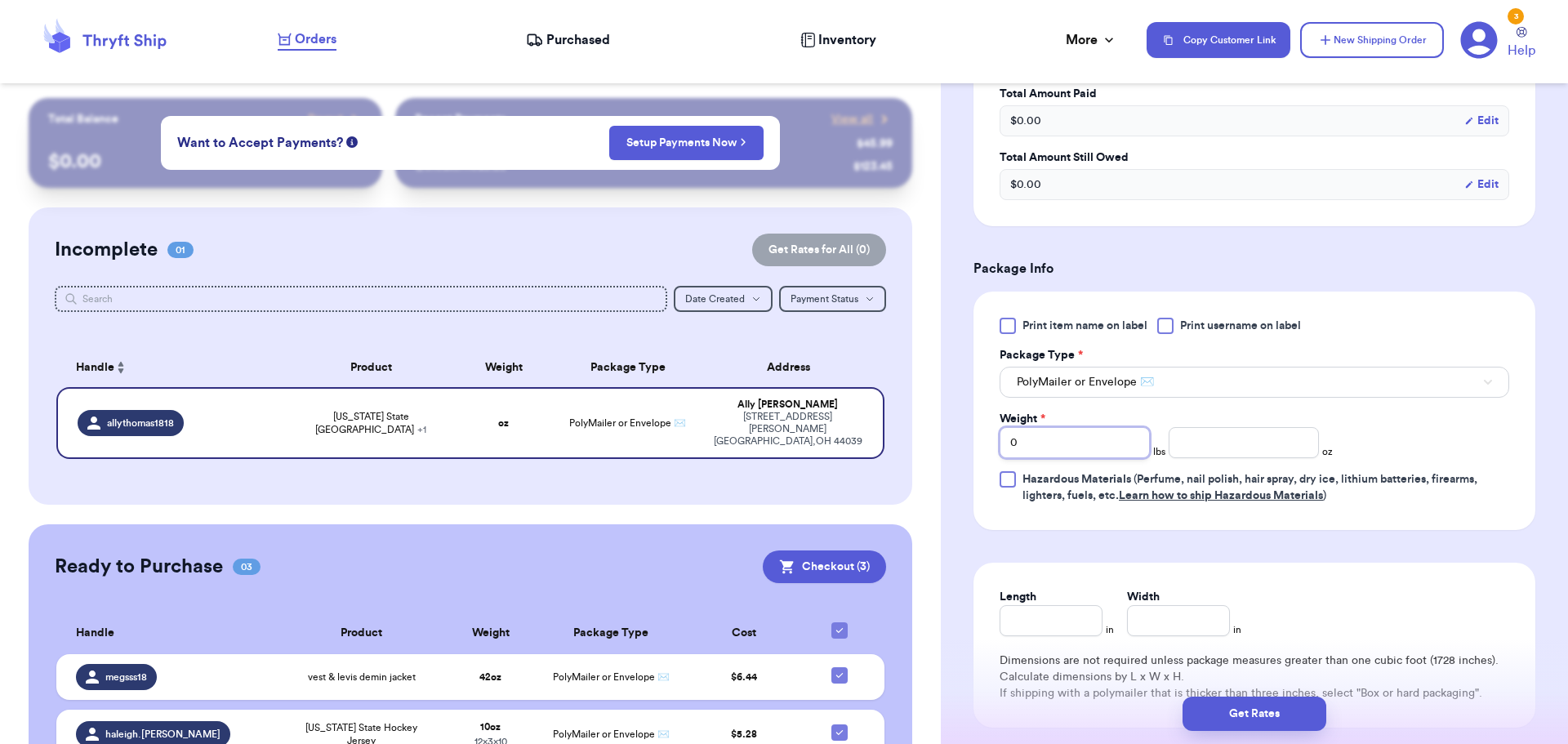
click at [1054, 451] on input "0" at bounding box center [1074, 442] width 150 height 31
type input "01"
type input "010"
type input "01"
type input "0"
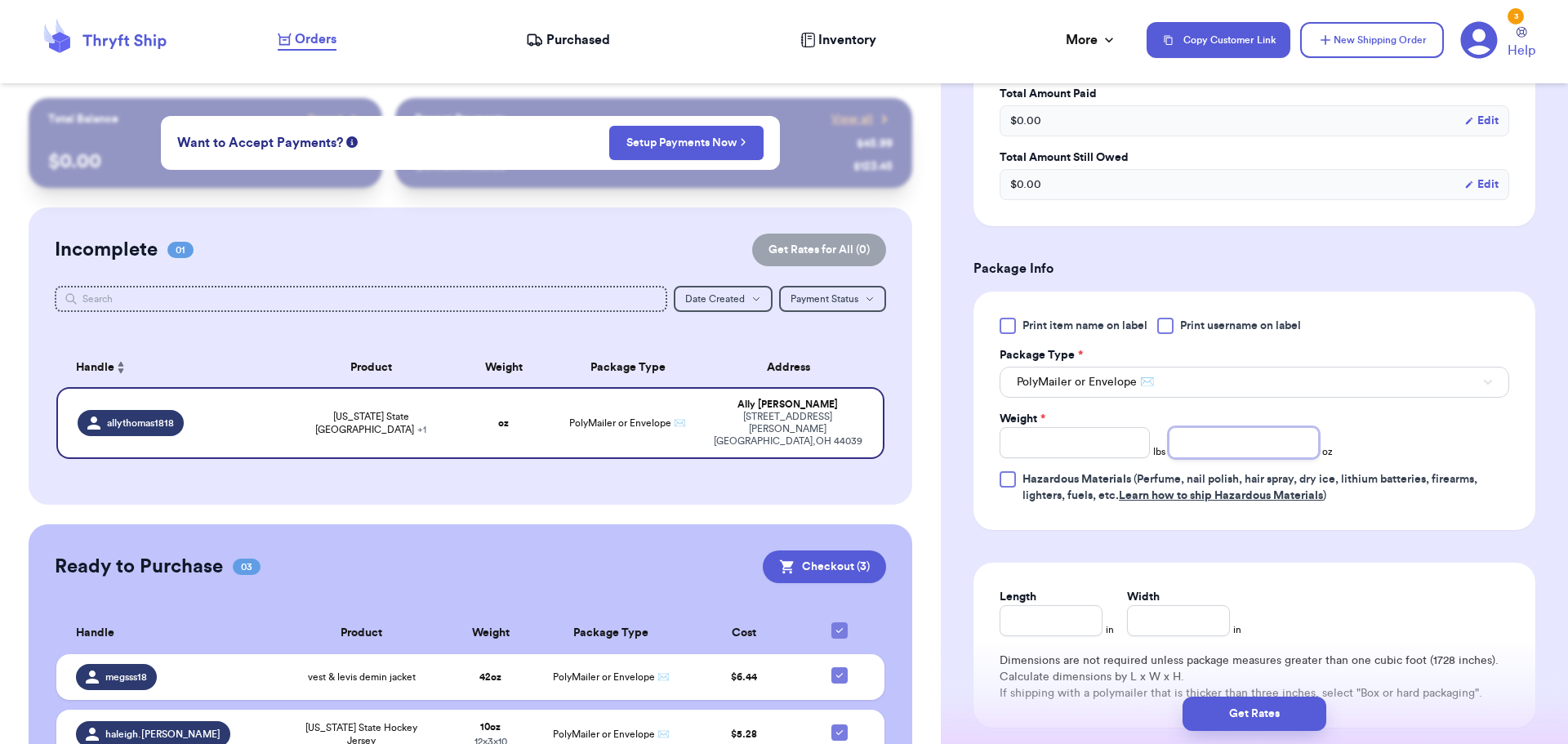
click at [1234, 446] on input "number" at bounding box center [1243, 442] width 150 height 31
type input "1"
click at [1105, 448] on input "Weight *" at bounding box center [1074, 442] width 150 height 31
type input "1"
type input "5"
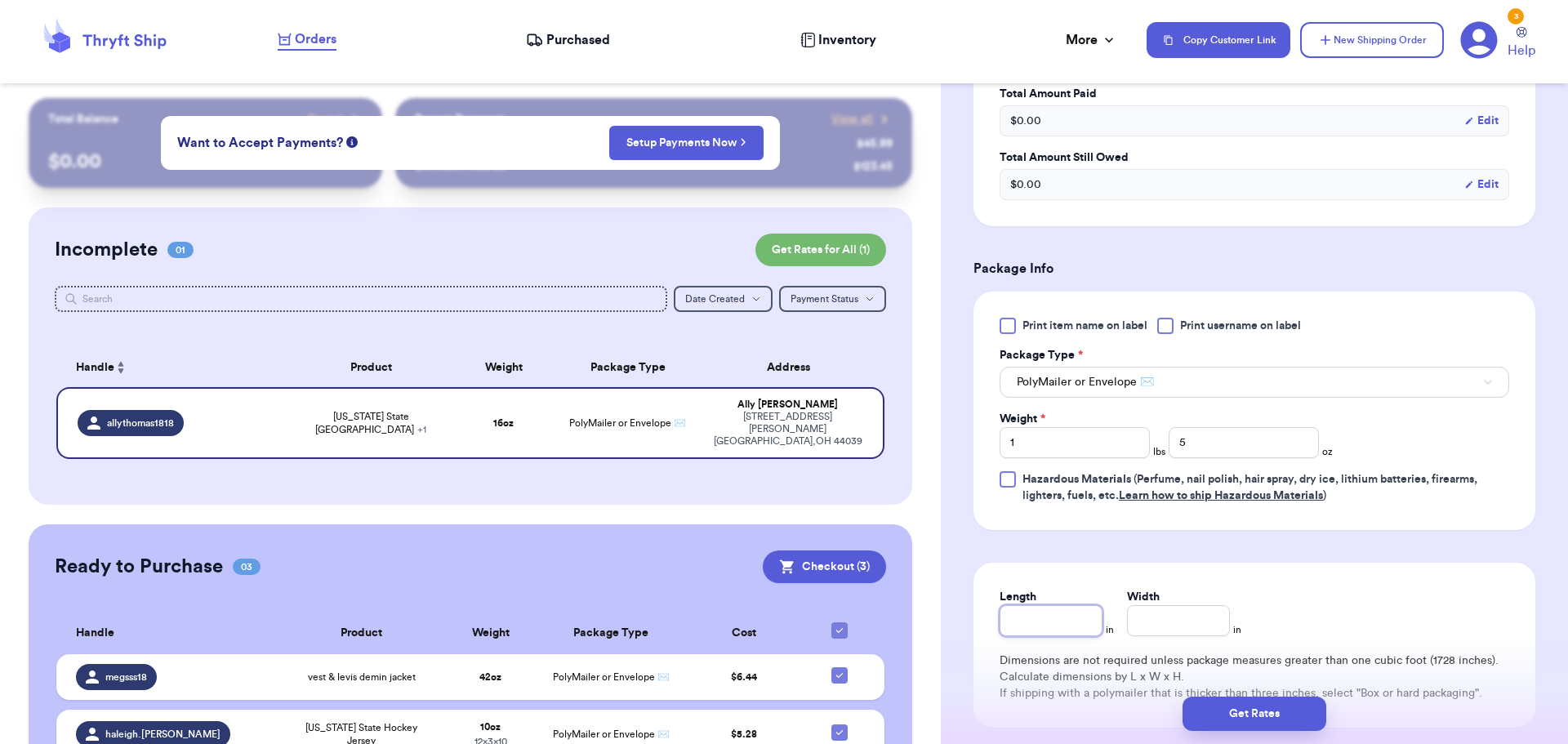
click at [1077, 609] on input "Length" at bounding box center [1050, 620] width 103 height 31
type input "10"
type input "12"
click at [1254, 719] on button "Get Rates" at bounding box center [1255, 713] width 144 height 34
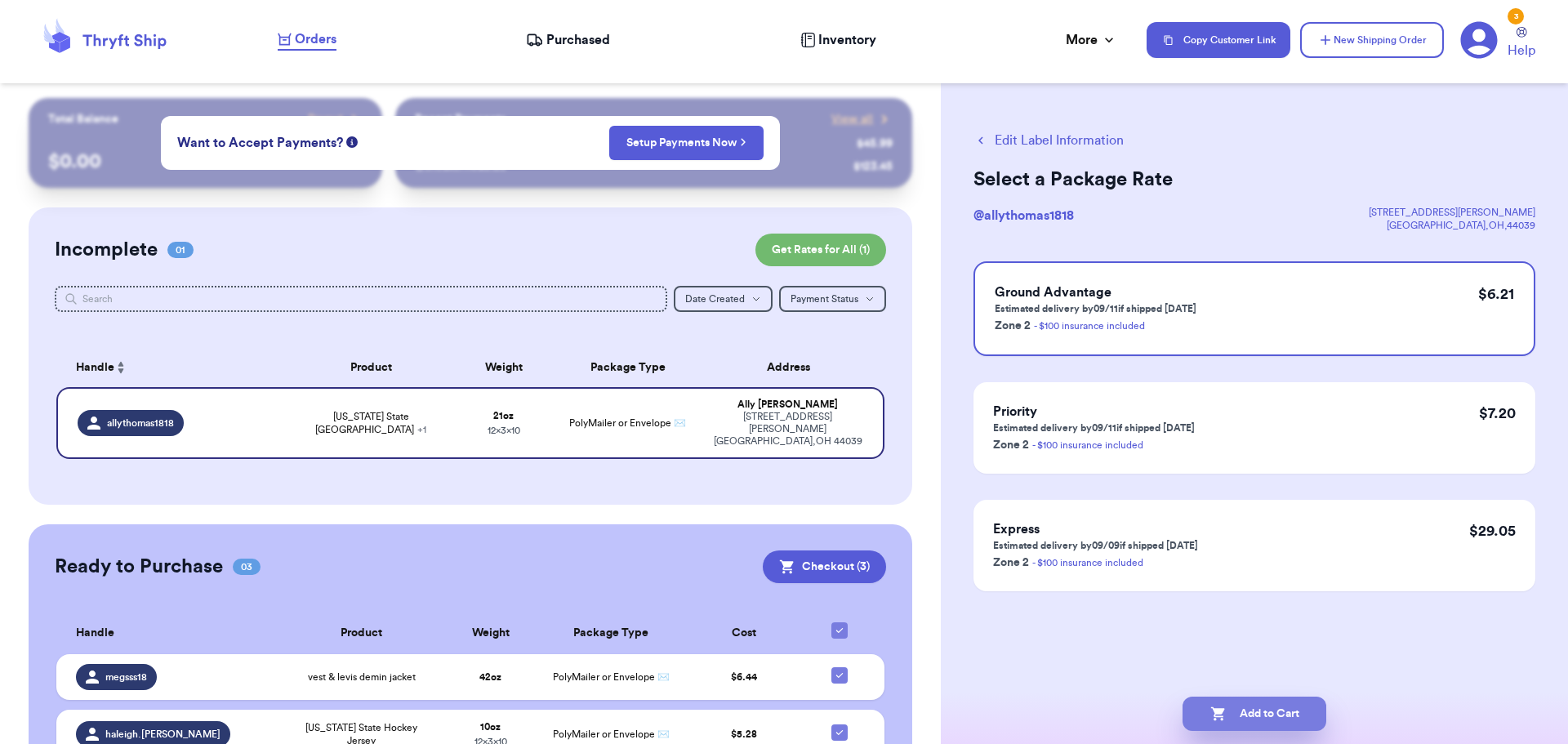
click at [1220, 708] on icon "button" at bounding box center [1219, 713] width 17 height 17
checkbox input "true"
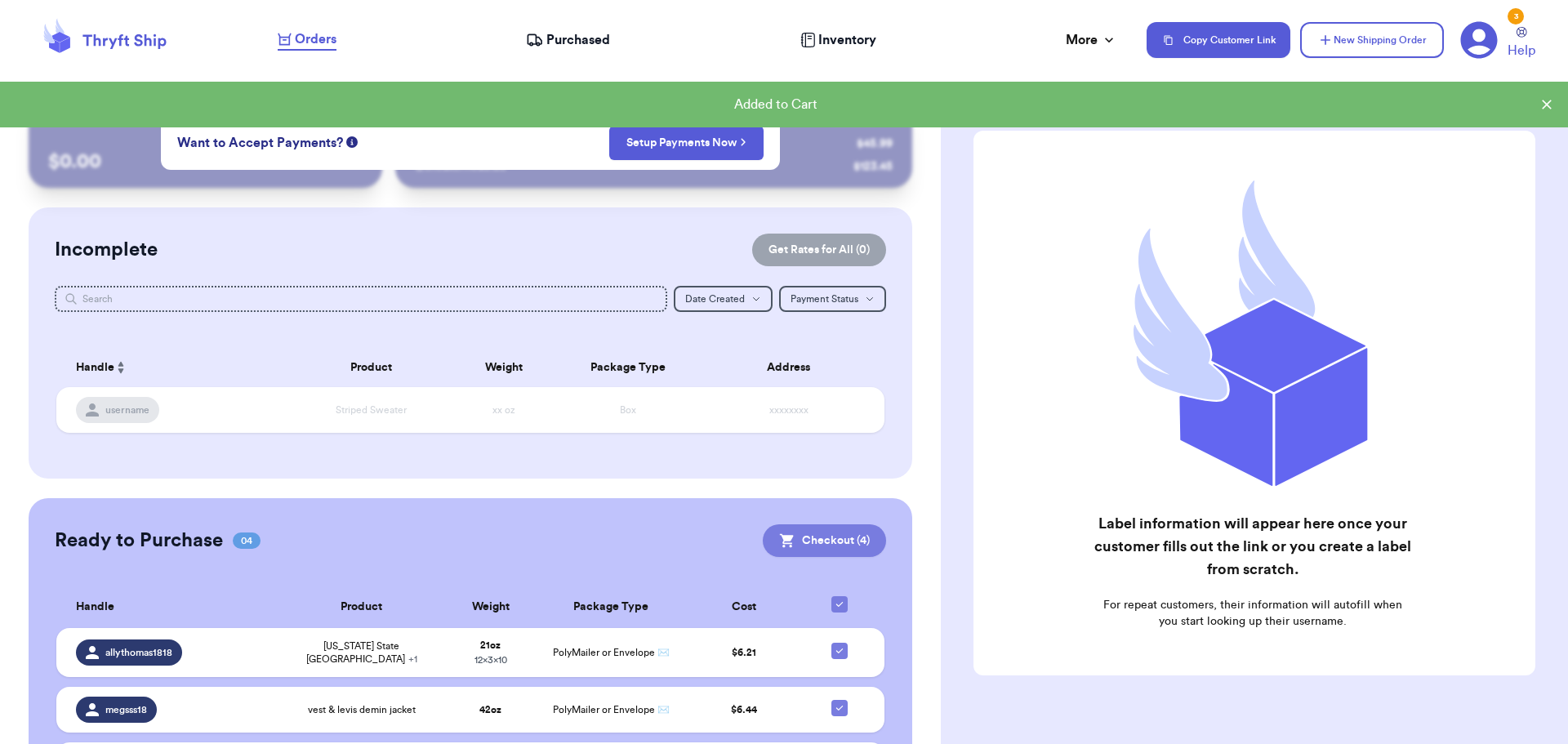
click at [829, 540] on button "Checkout ( 4 )" at bounding box center [824, 540] width 124 height 32
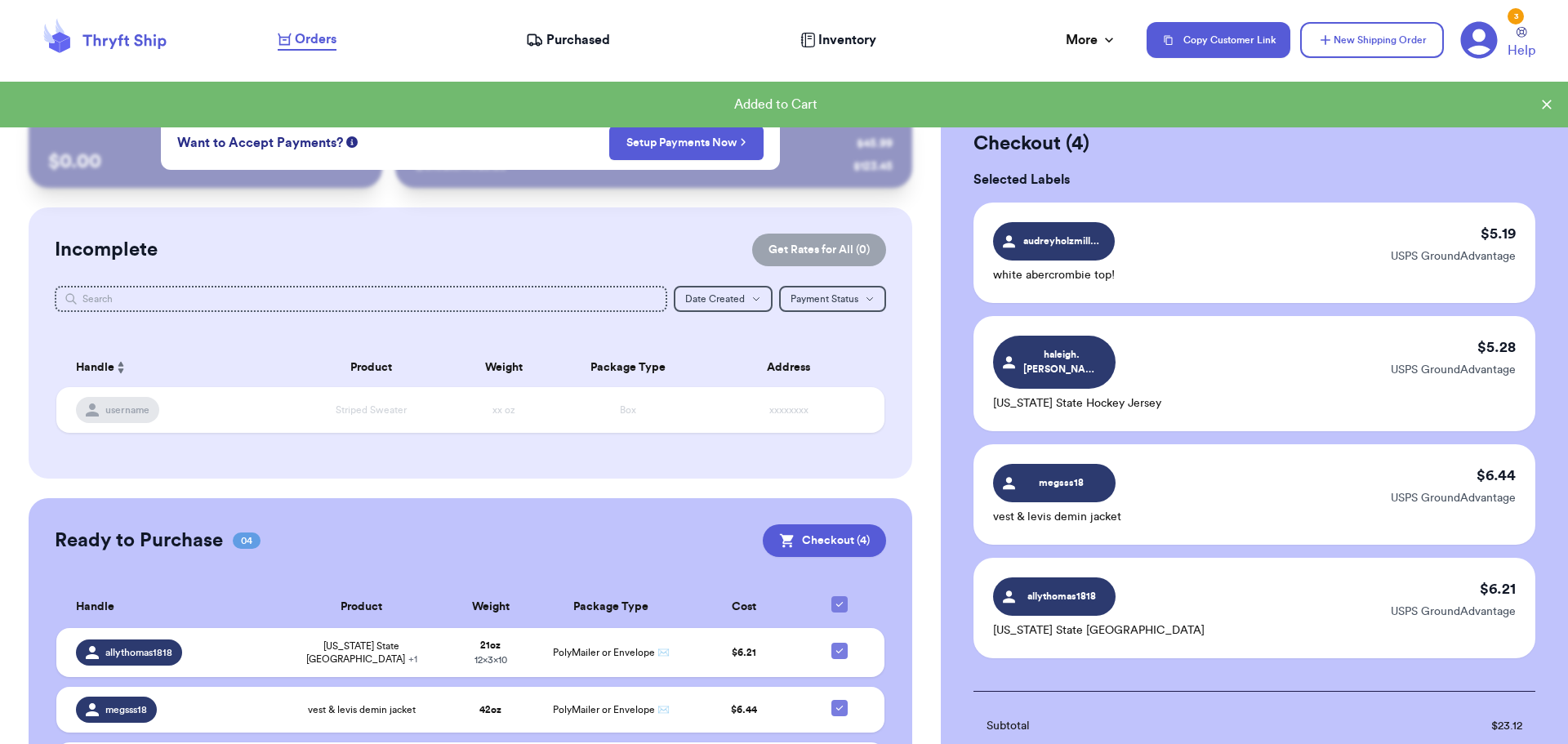
scroll to position [317, 0]
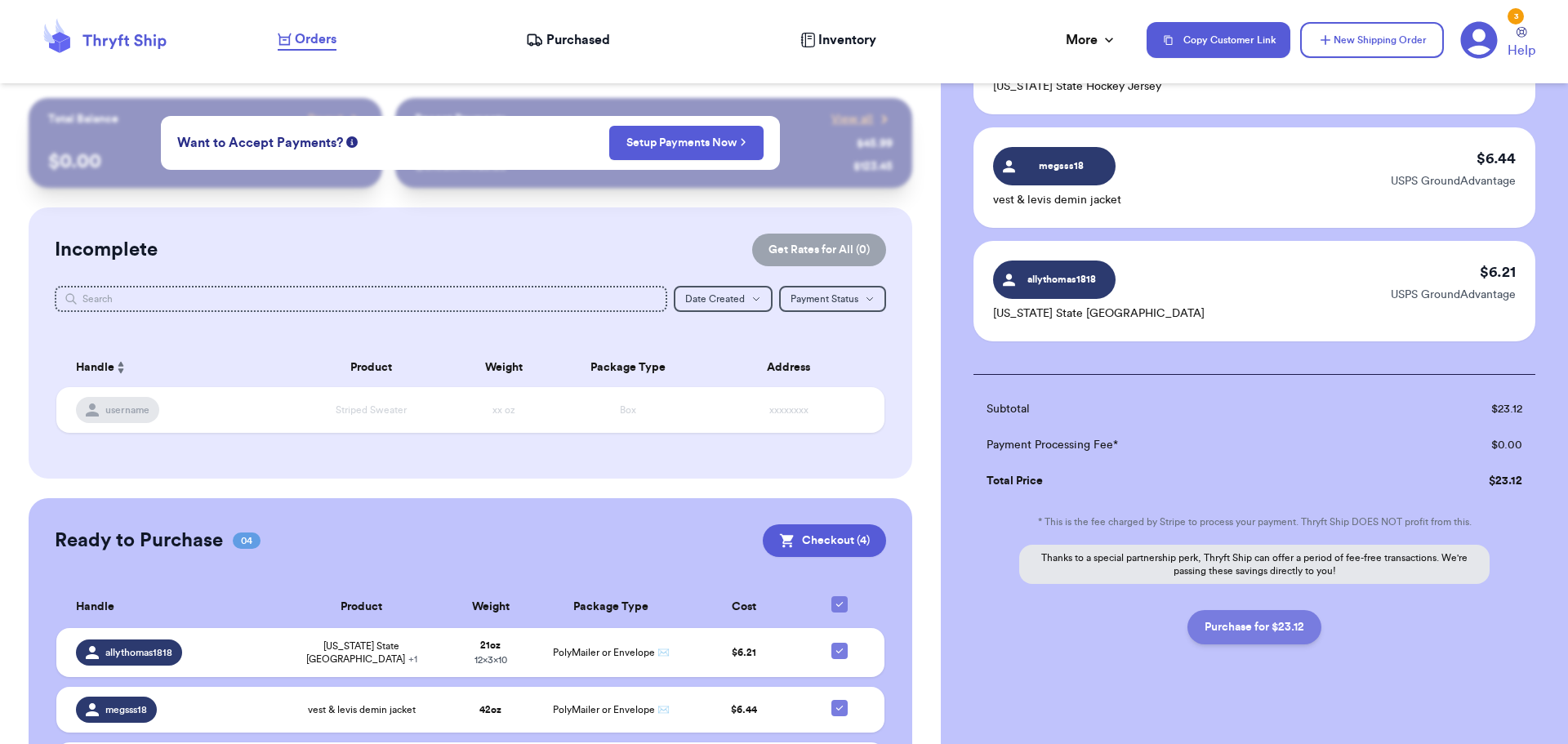
click at [1231, 612] on button "Purchase for $23.12" at bounding box center [1255, 626] width 134 height 34
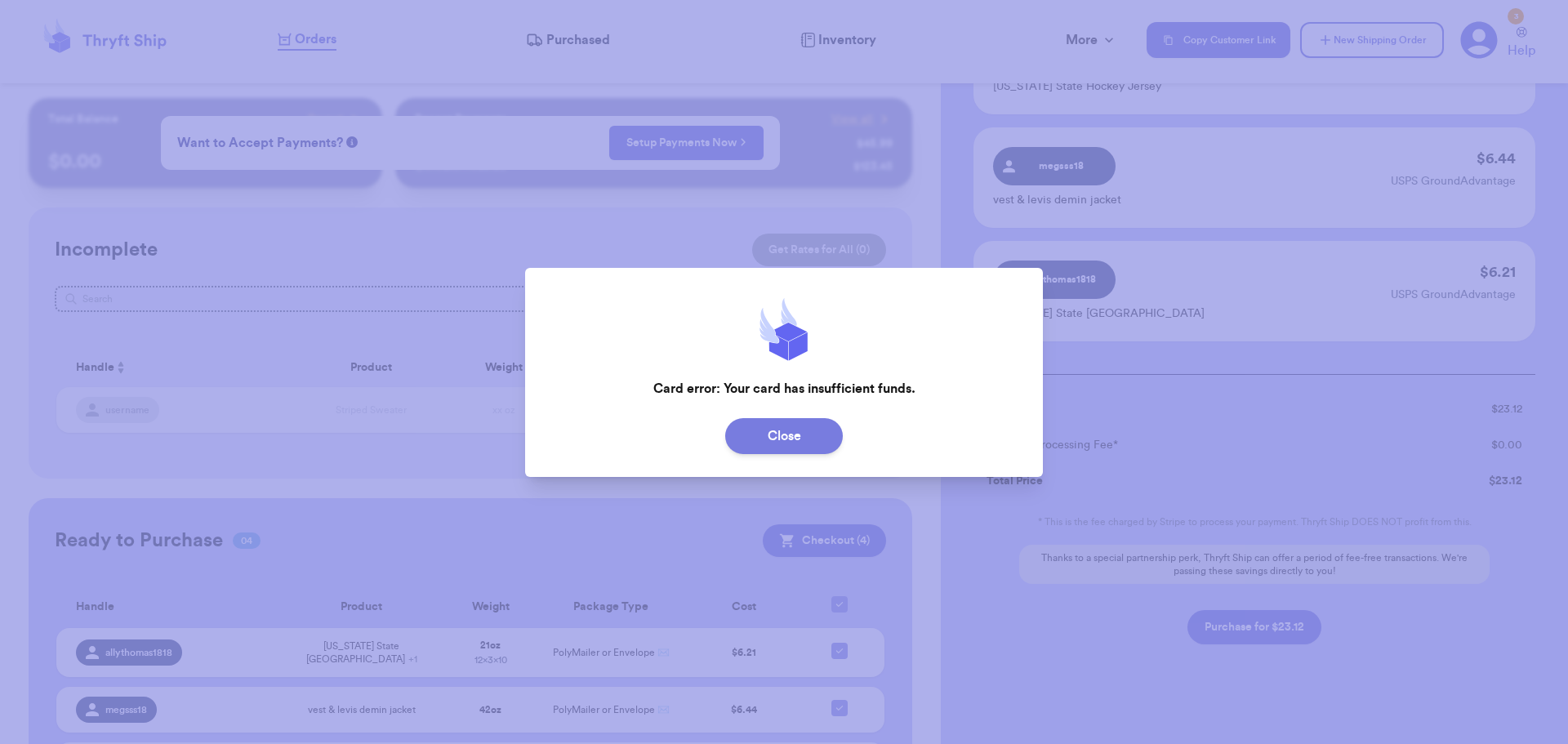
click at [787, 429] on button "Close" at bounding box center [784, 436] width 118 height 36
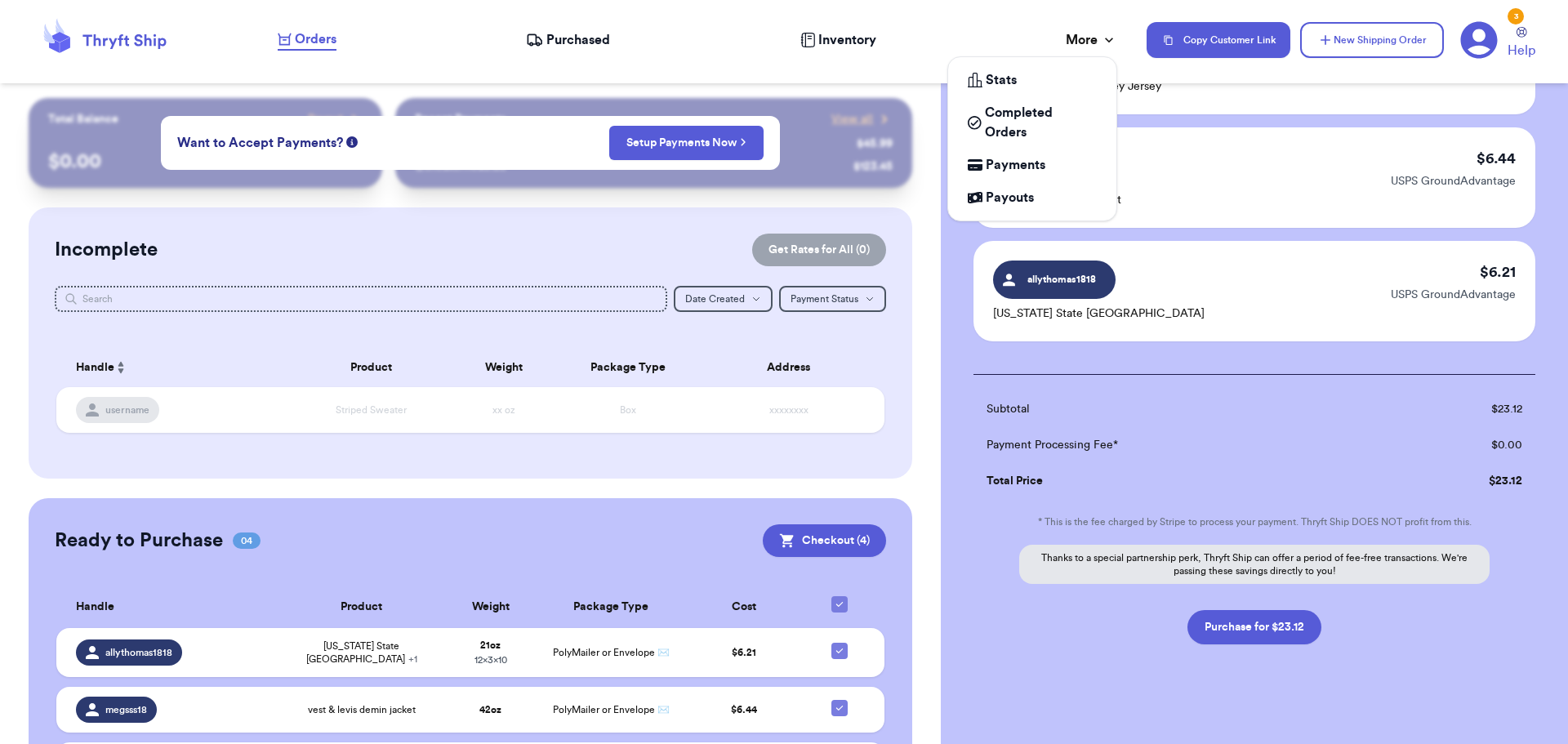
click at [1078, 38] on div "More" at bounding box center [1092, 39] width 52 height 19
click at [1029, 170] on span "Payments" at bounding box center [1016, 165] width 60 height 19
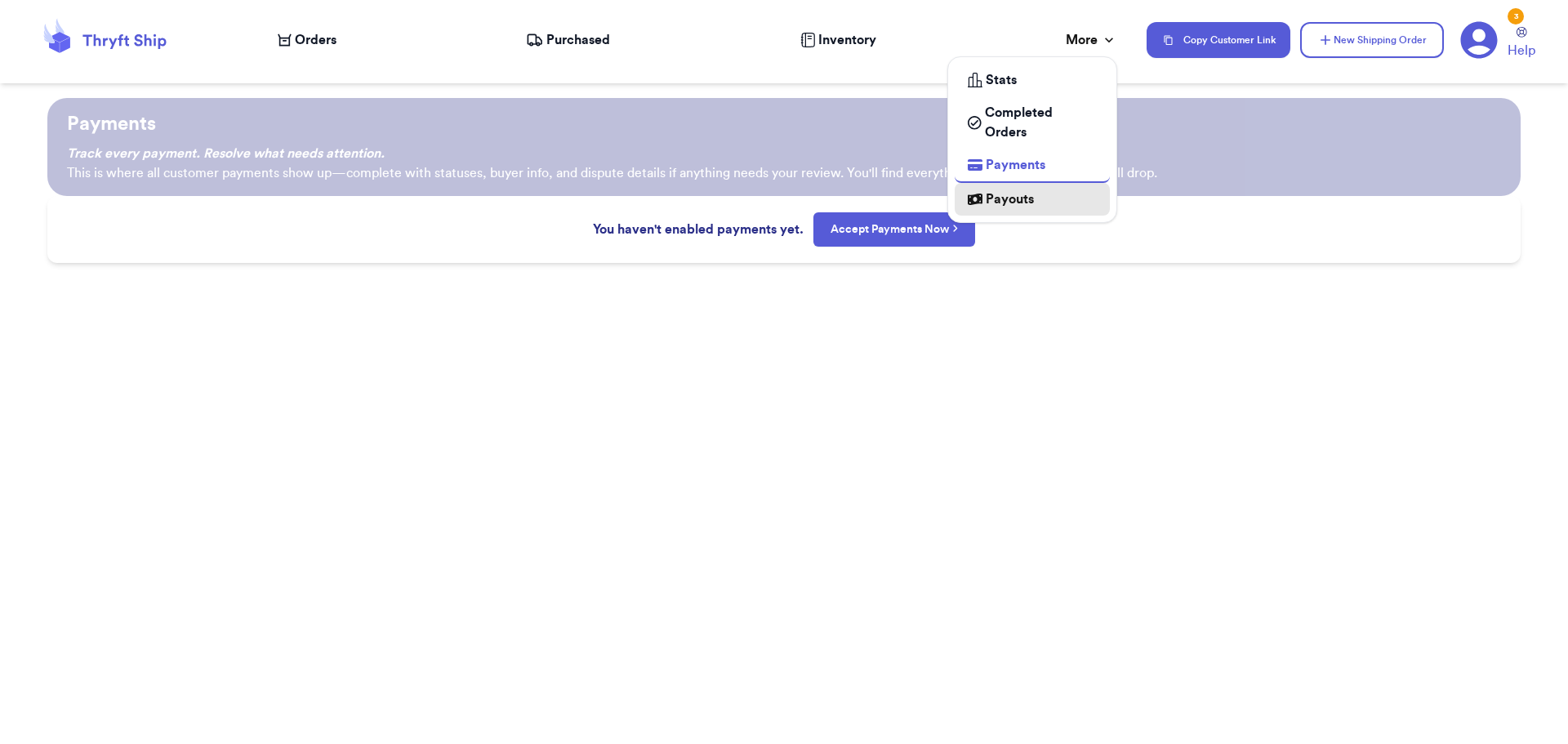
click at [1011, 194] on span "Payouts" at bounding box center [1010, 199] width 48 height 19
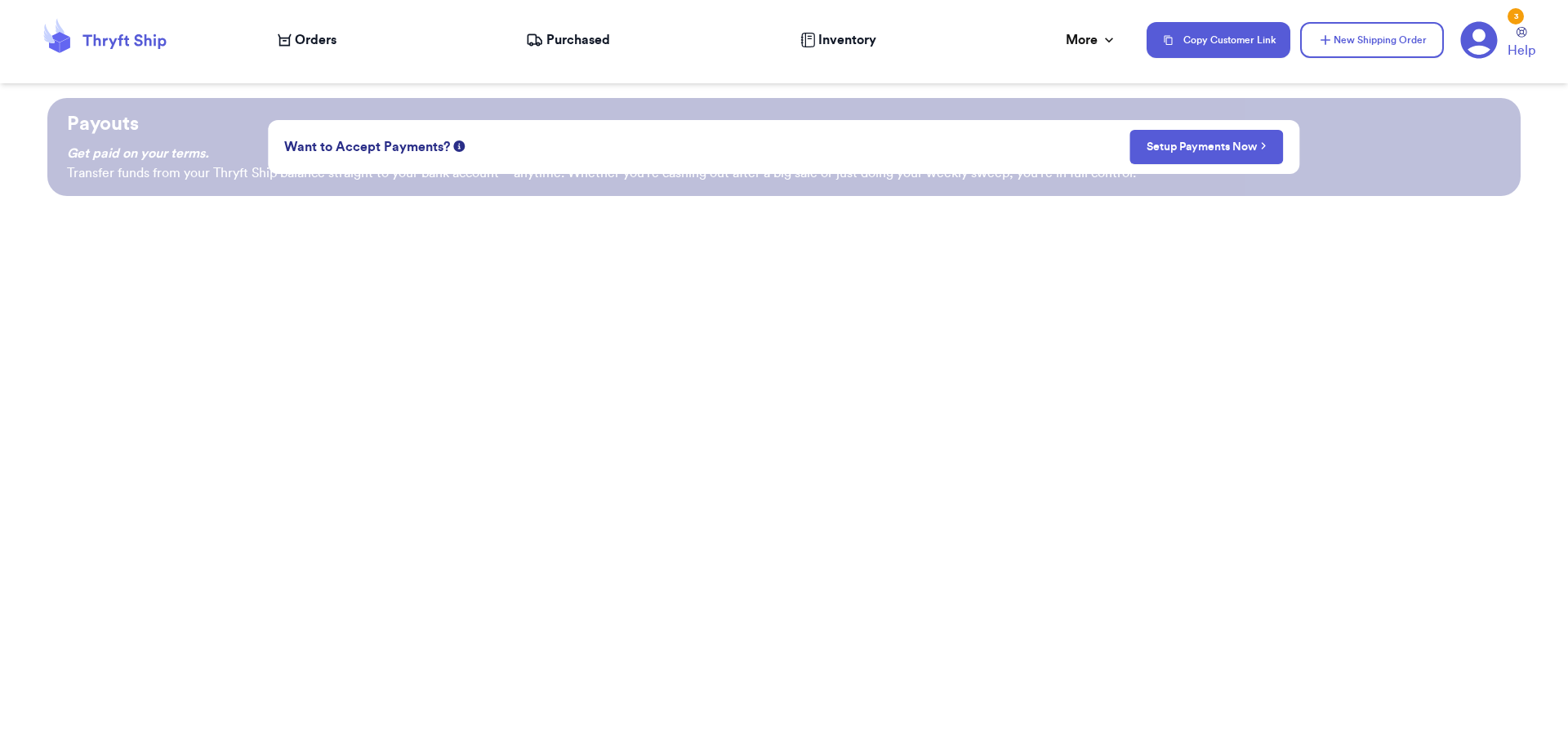
drag, startPoint x: 1116, startPoint y: 277, endPoint x: 798, endPoint y: 237, distance: 320.5
click at [1117, 277] on div "Payouts Get paid on your terms. Transfer funds from your Thryft Ship balance st…" at bounding box center [784, 421] width 1568 height 646
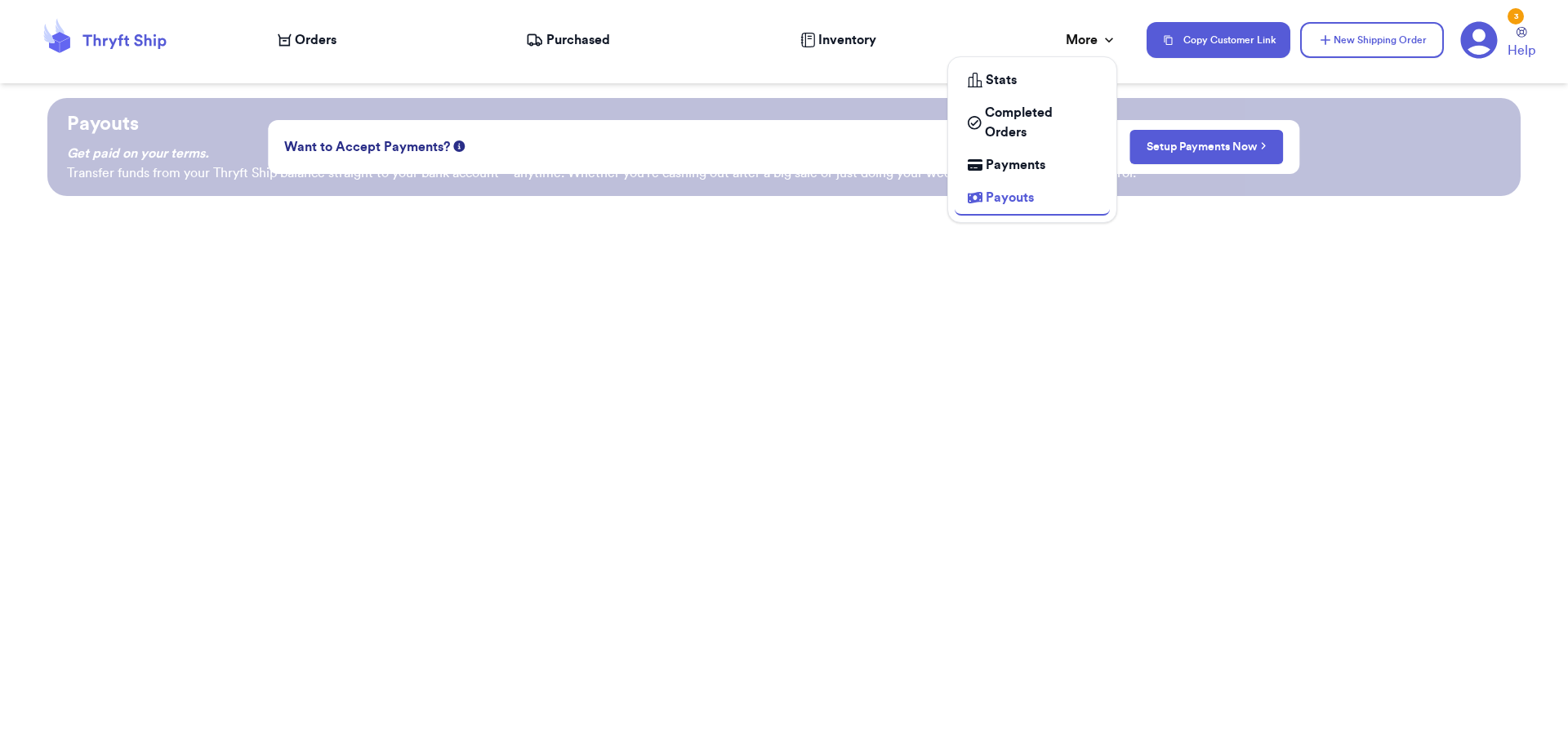
click at [1088, 41] on div "More" at bounding box center [1092, 39] width 52 height 19
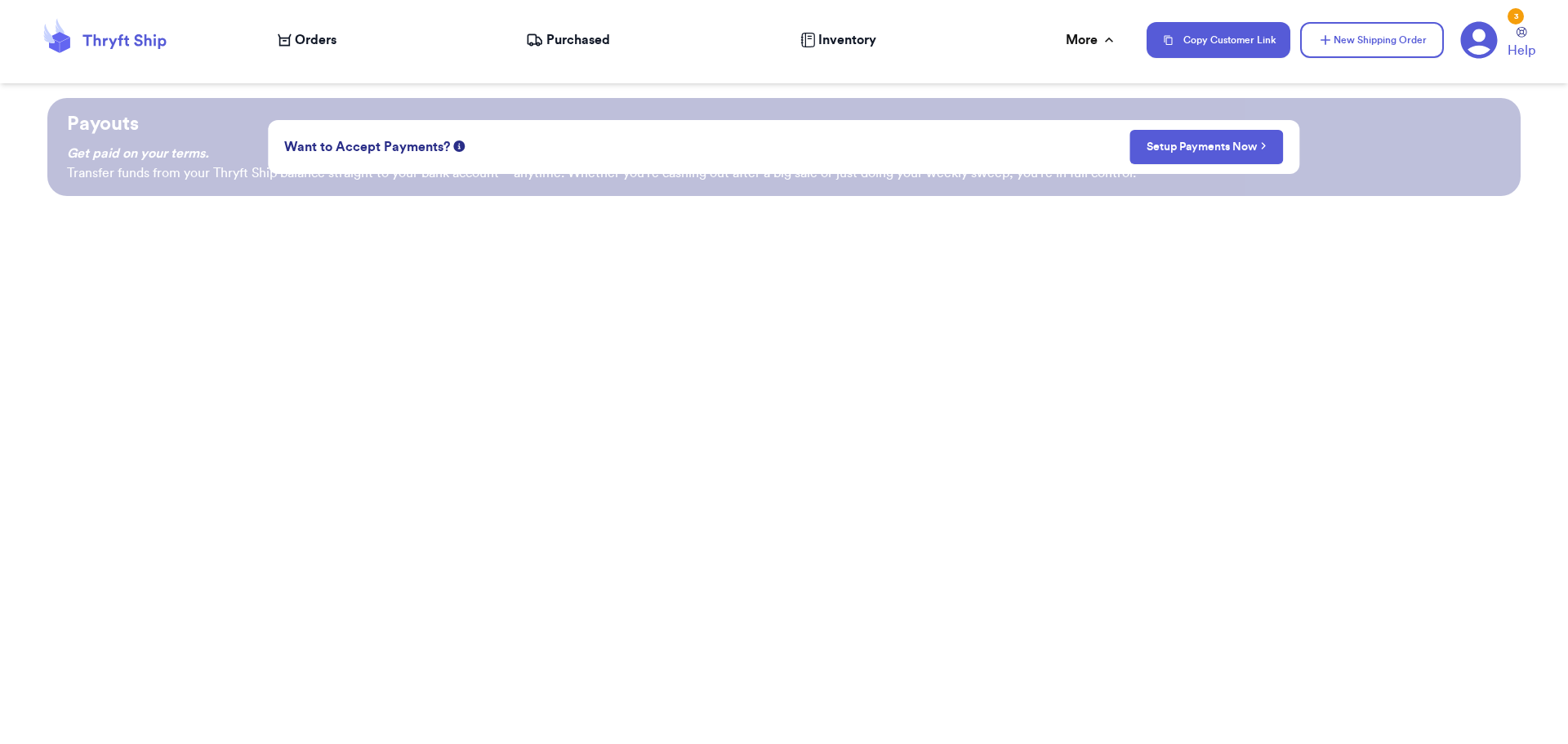
click at [1470, 45] on icon at bounding box center [1479, 40] width 37 height 37
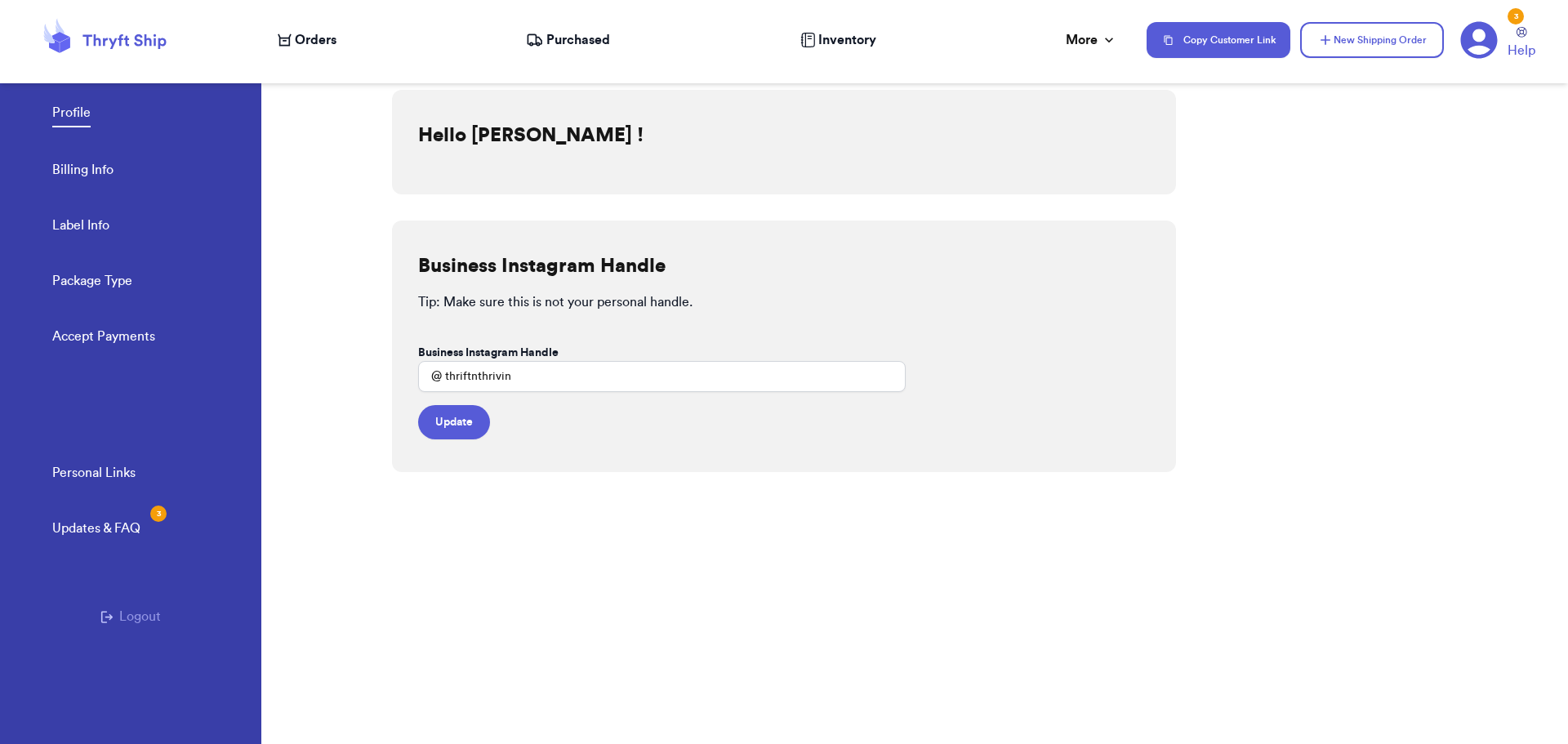
click at [105, 333] on link "Accept Payments" at bounding box center [104, 338] width 103 height 23
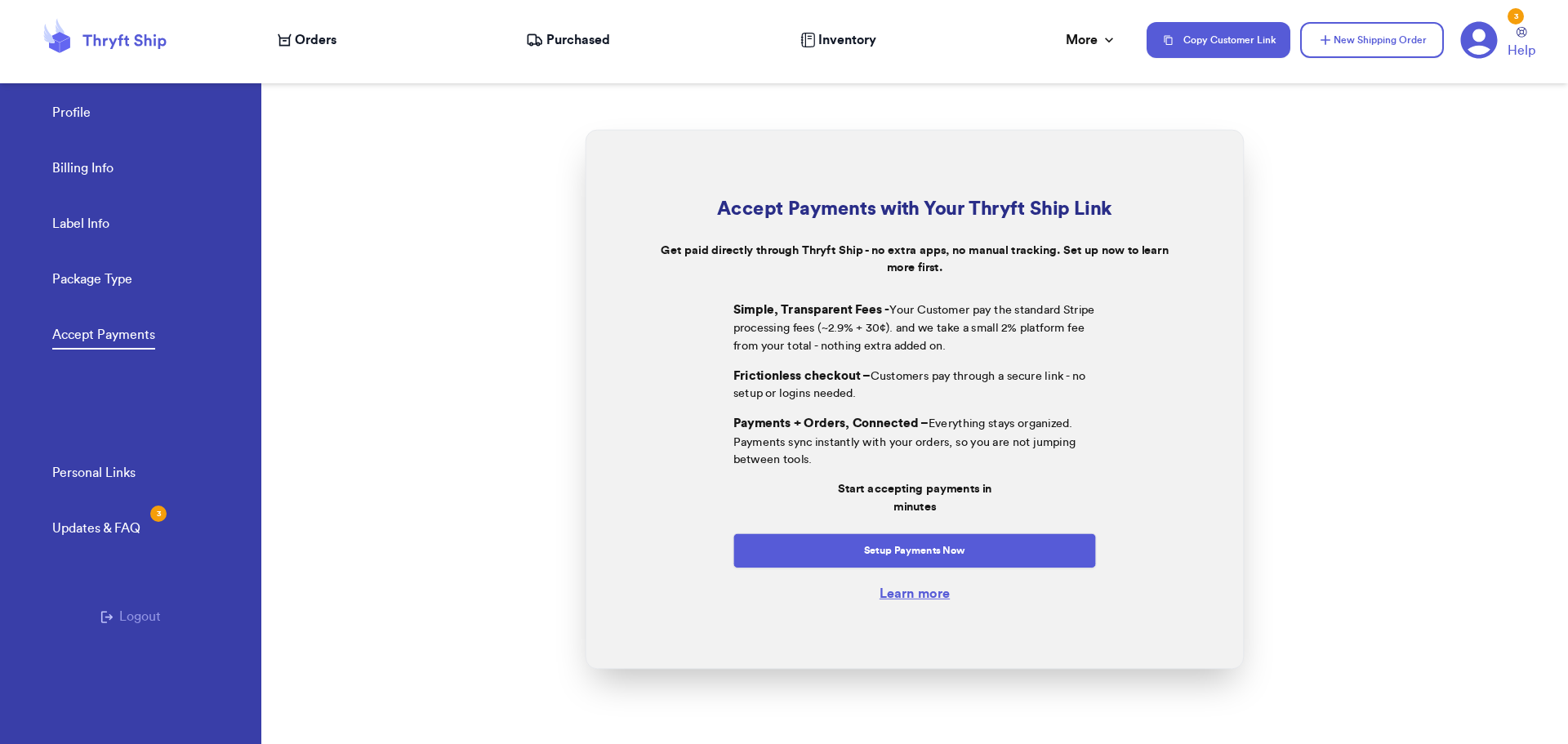
click at [112, 471] on link "Personal Links" at bounding box center [94, 475] width 83 height 23
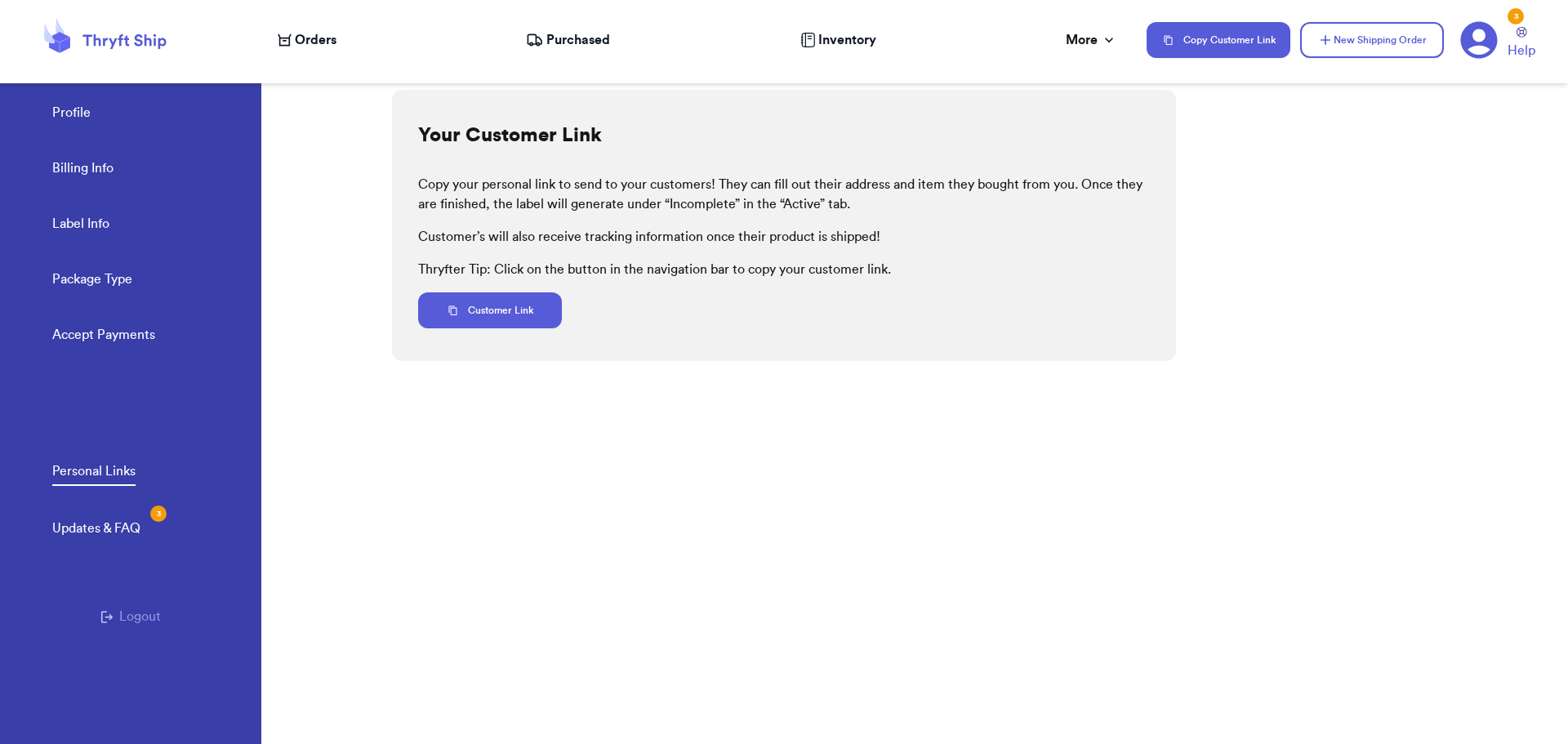
click at [91, 156] on div "Profile Billing Info Label Info Package Type Accept Payments" at bounding box center [157, 218] width 209 height 324
drag, startPoint x: 89, startPoint y: 162, endPoint x: 263, endPoint y: 203, distance: 178.8
click at [89, 163] on link "Billing Info" at bounding box center [83, 170] width 61 height 23
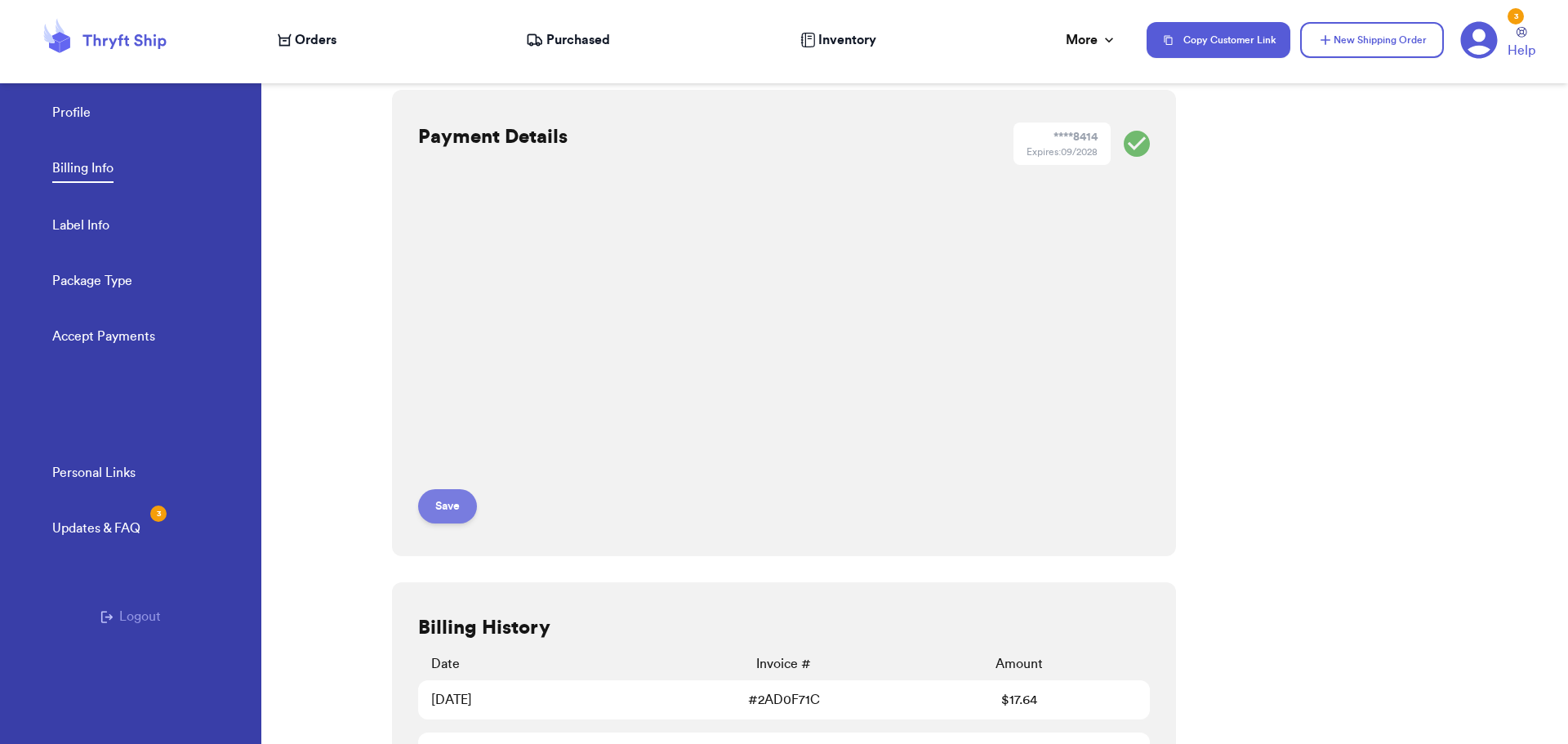
click at [440, 515] on button "Save" at bounding box center [447, 506] width 59 height 34
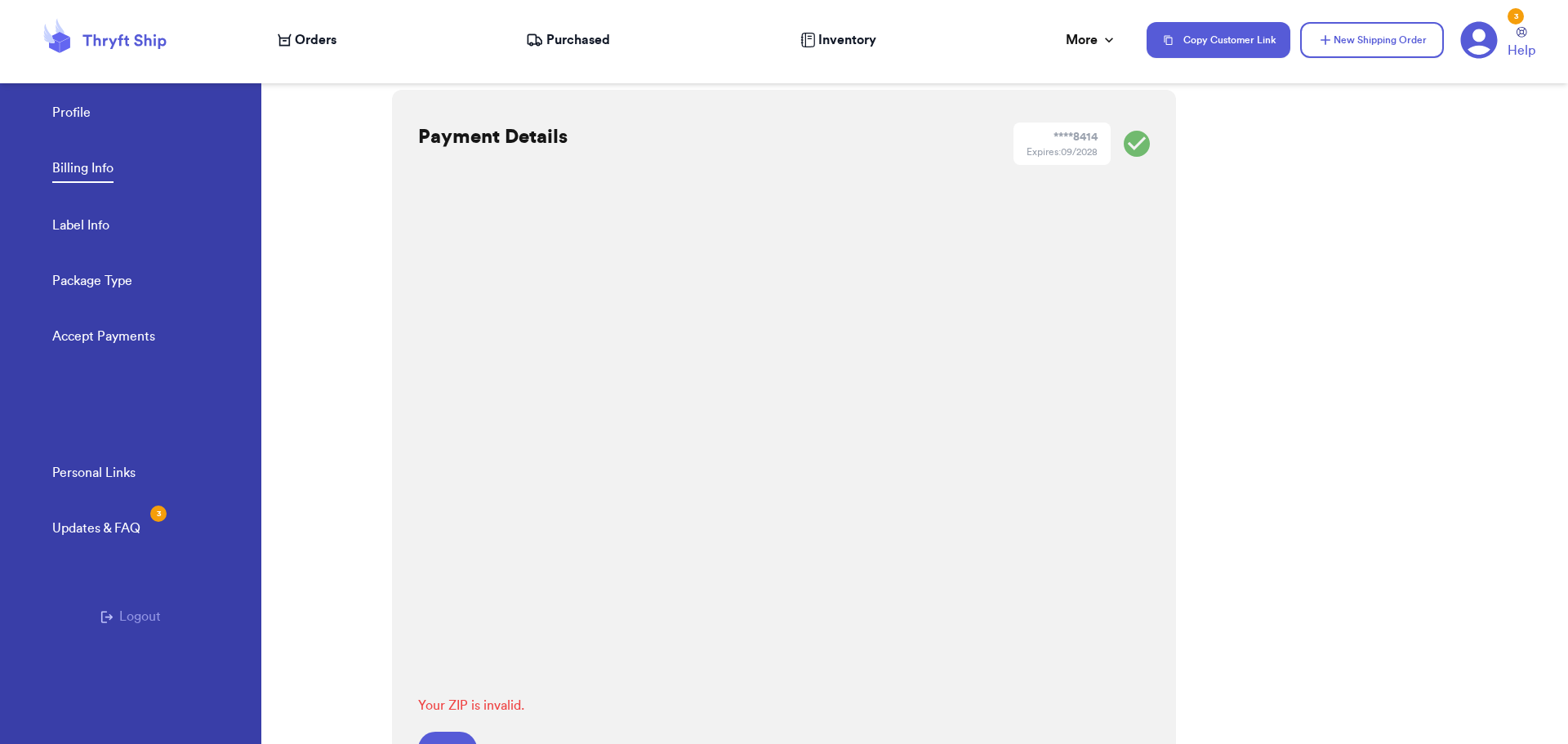
scroll to position [272, 0]
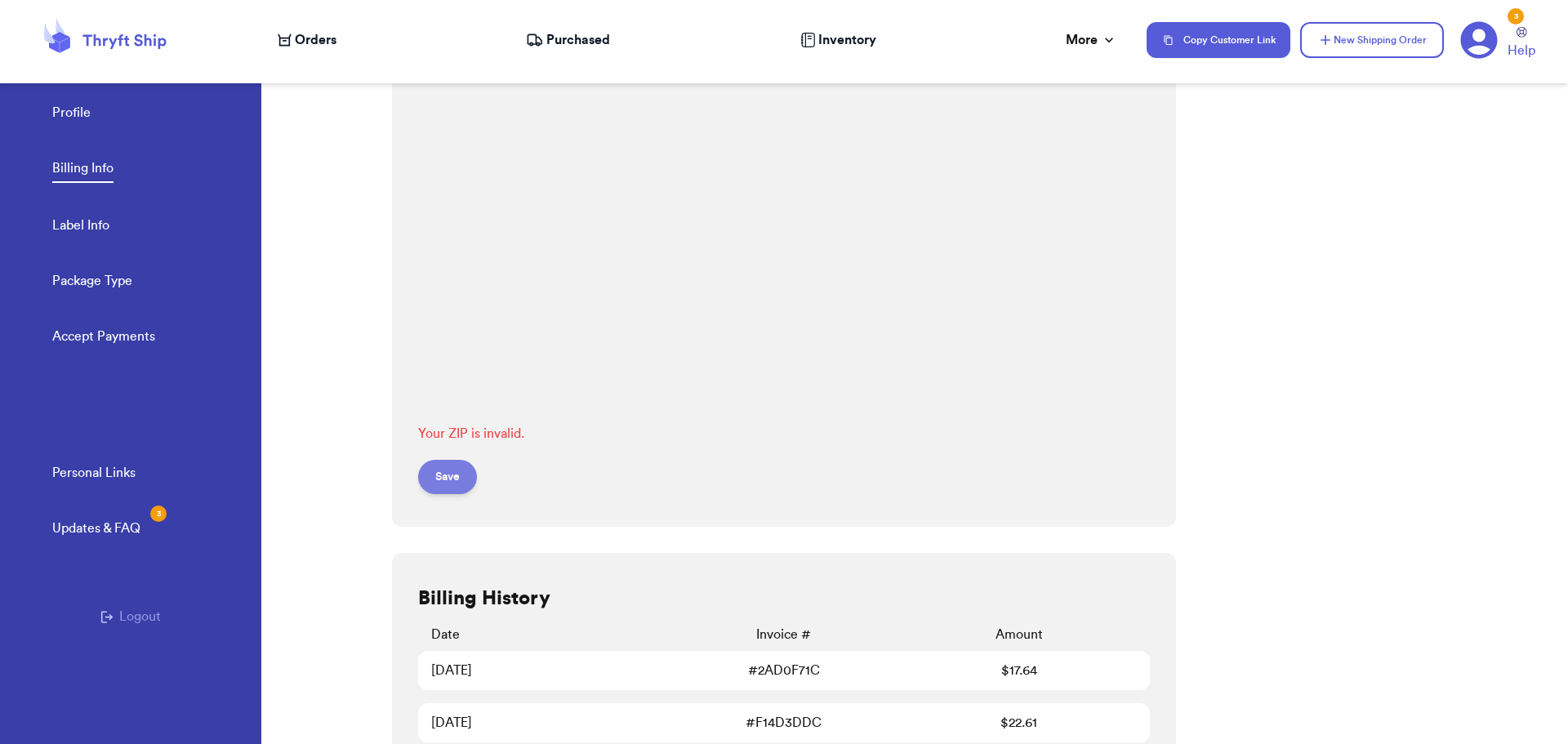
click at [446, 486] on button "Save" at bounding box center [447, 476] width 59 height 34
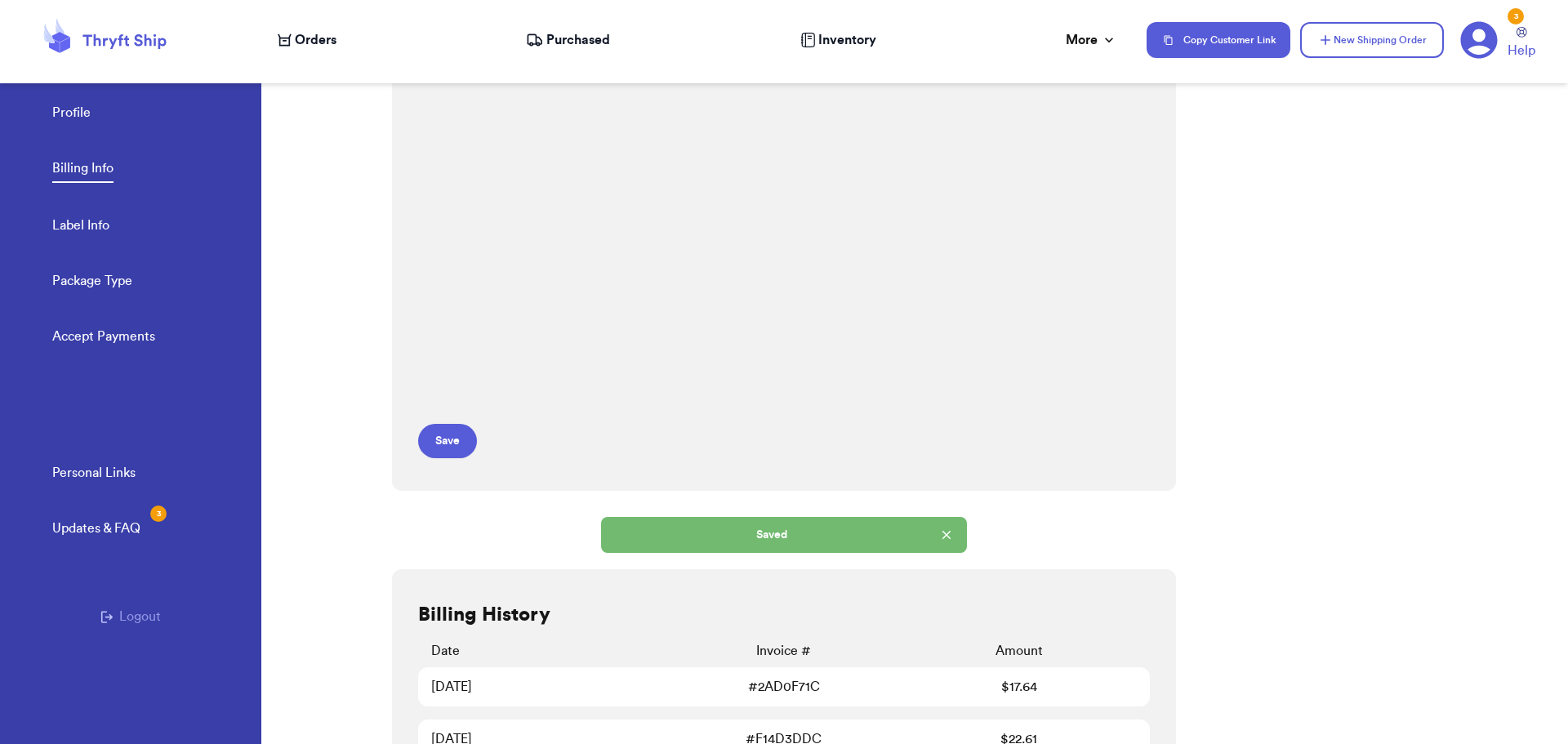
scroll to position [0, 0]
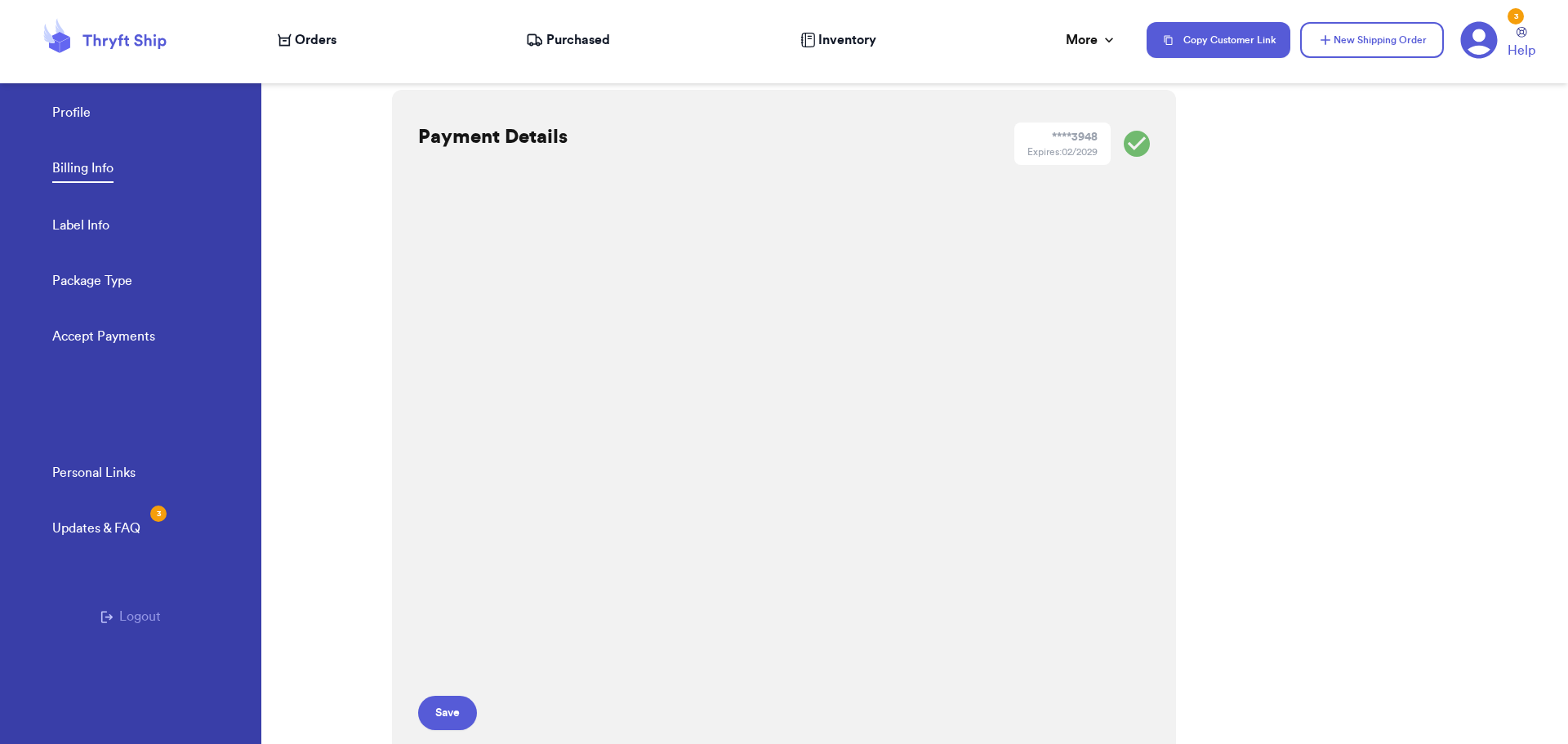
click at [315, 46] on span "Orders" at bounding box center [315, 39] width 41 height 19
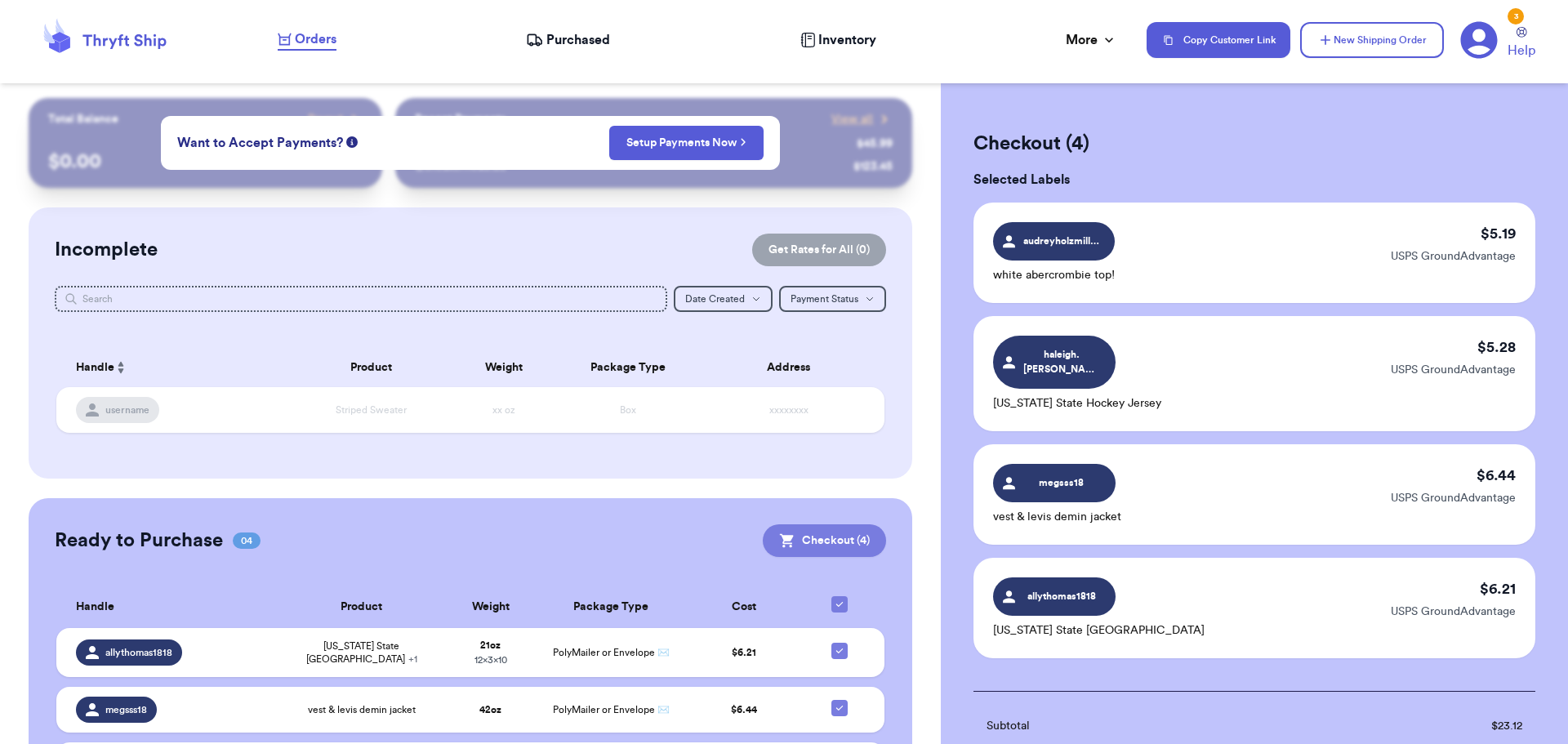
click at [818, 539] on button "Checkout ( 4 )" at bounding box center [824, 540] width 124 height 32
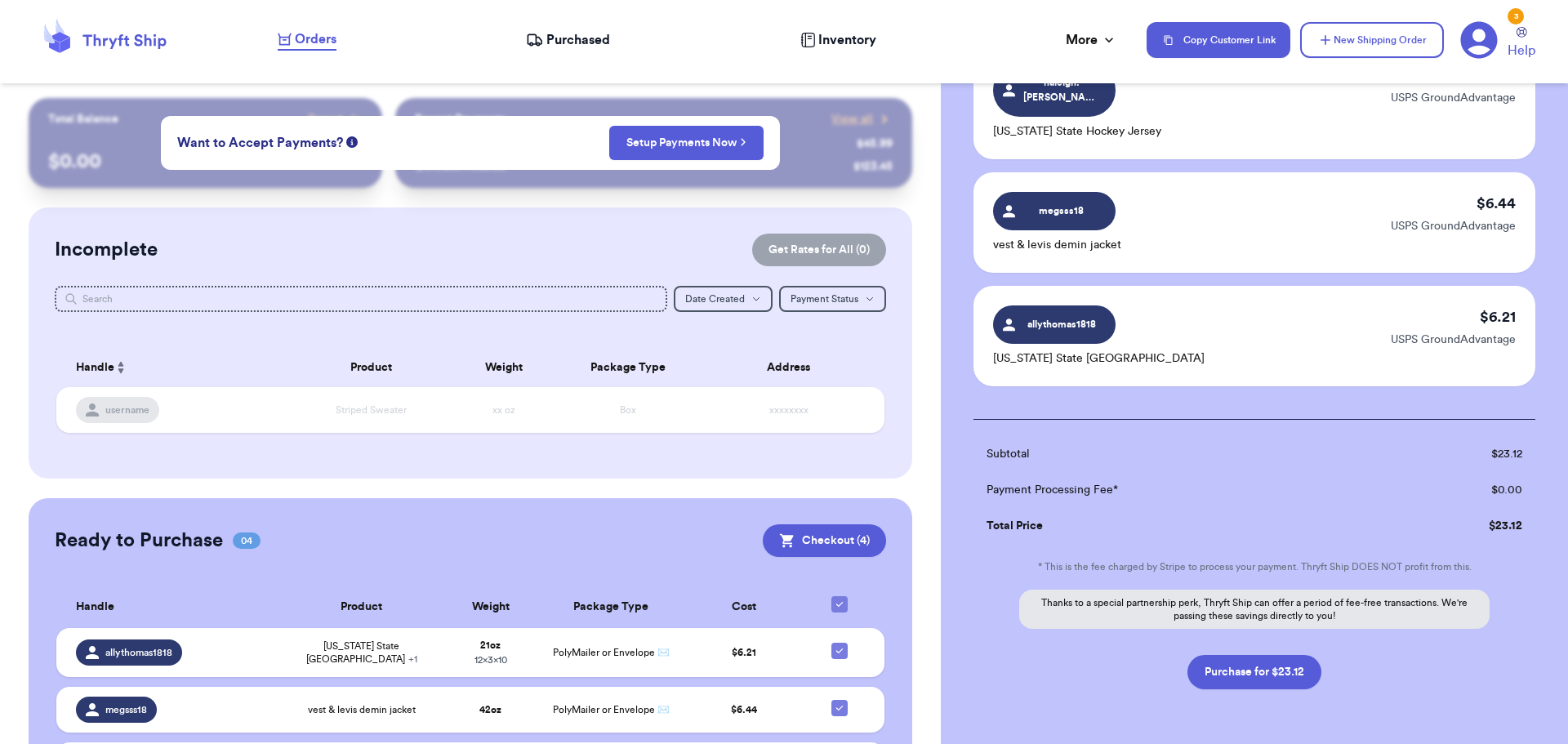
scroll to position [317, 0]
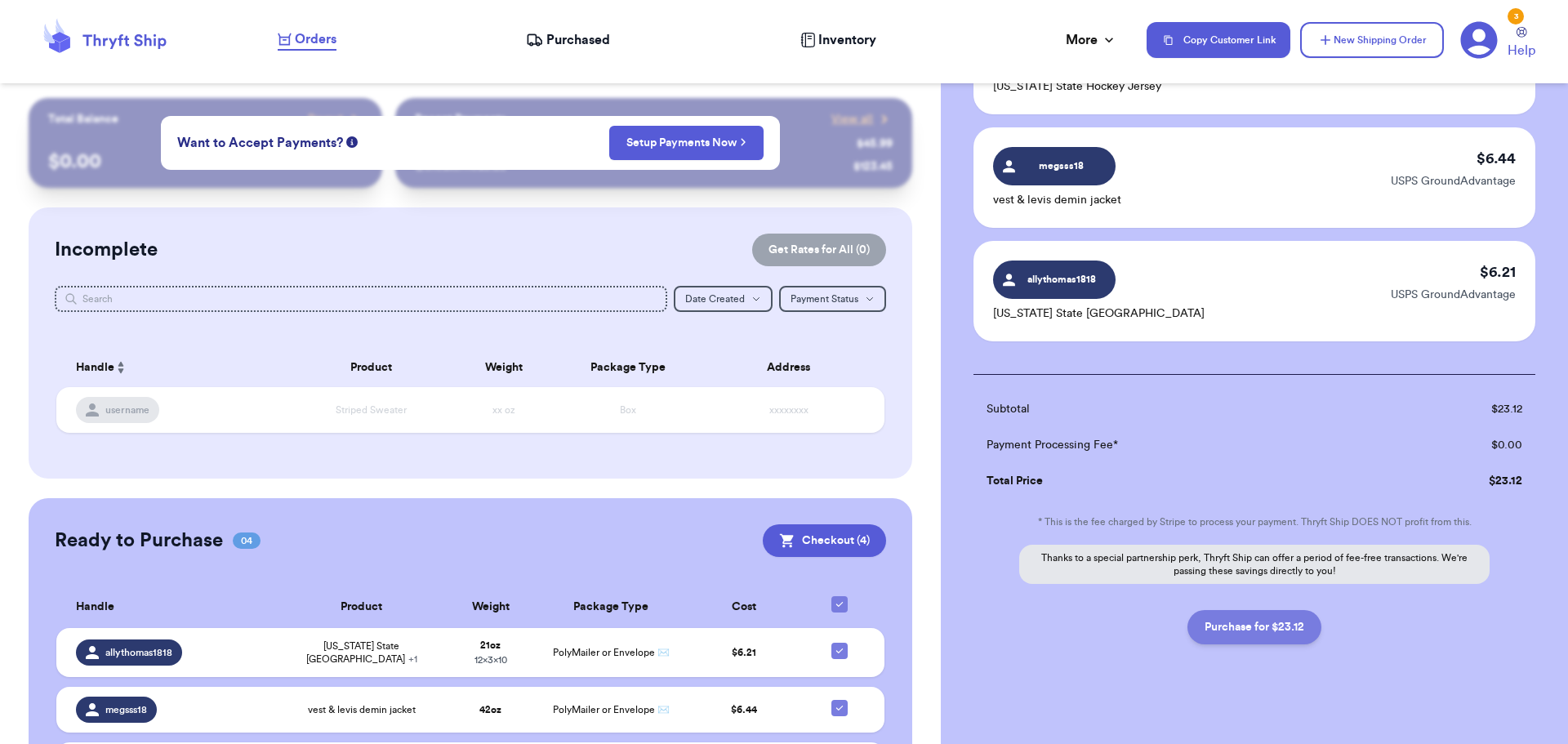
click at [1277, 614] on button "Purchase for $23.12" at bounding box center [1255, 626] width 134 height 34
checkbox input "false"
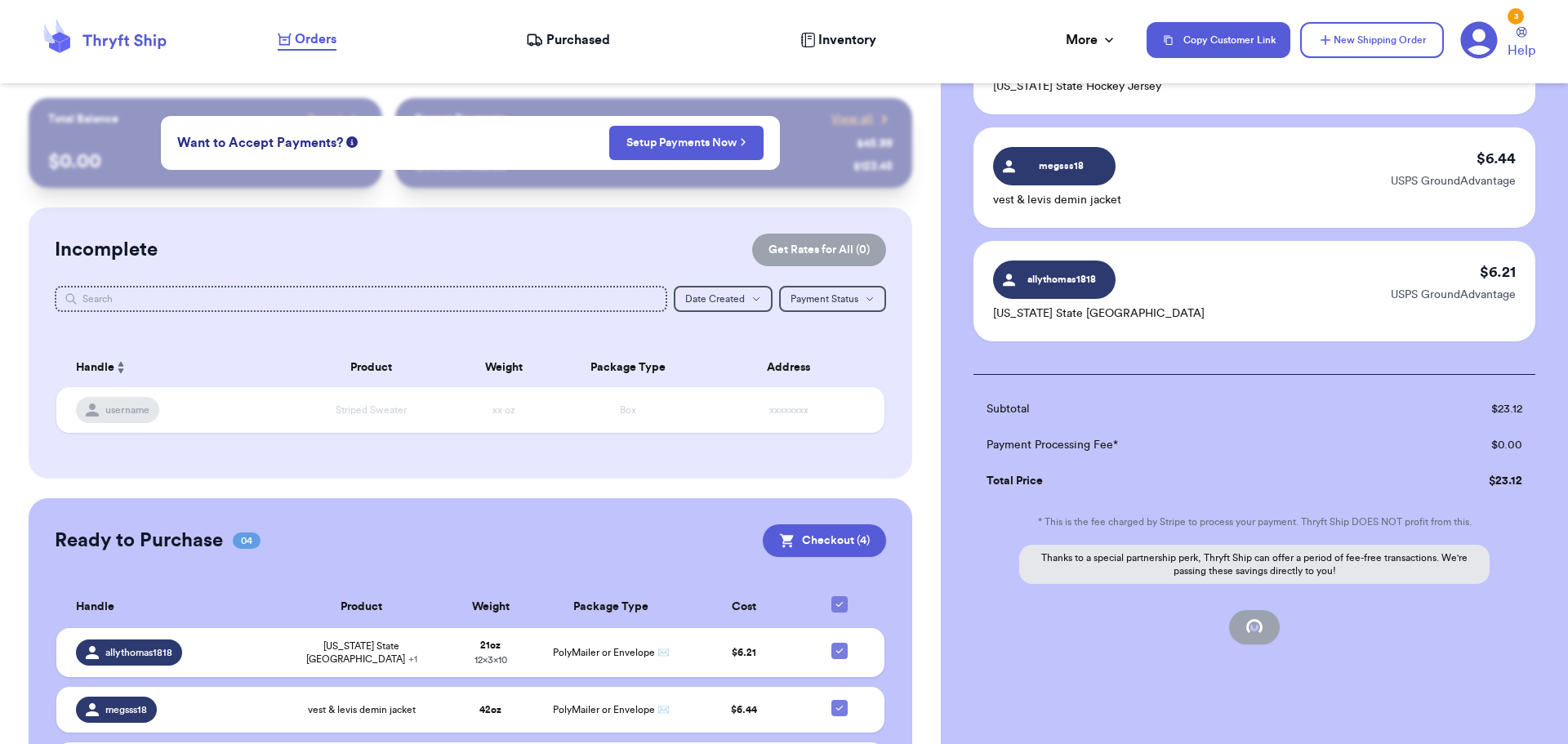
checkbox input "false"
checkbox input "true"
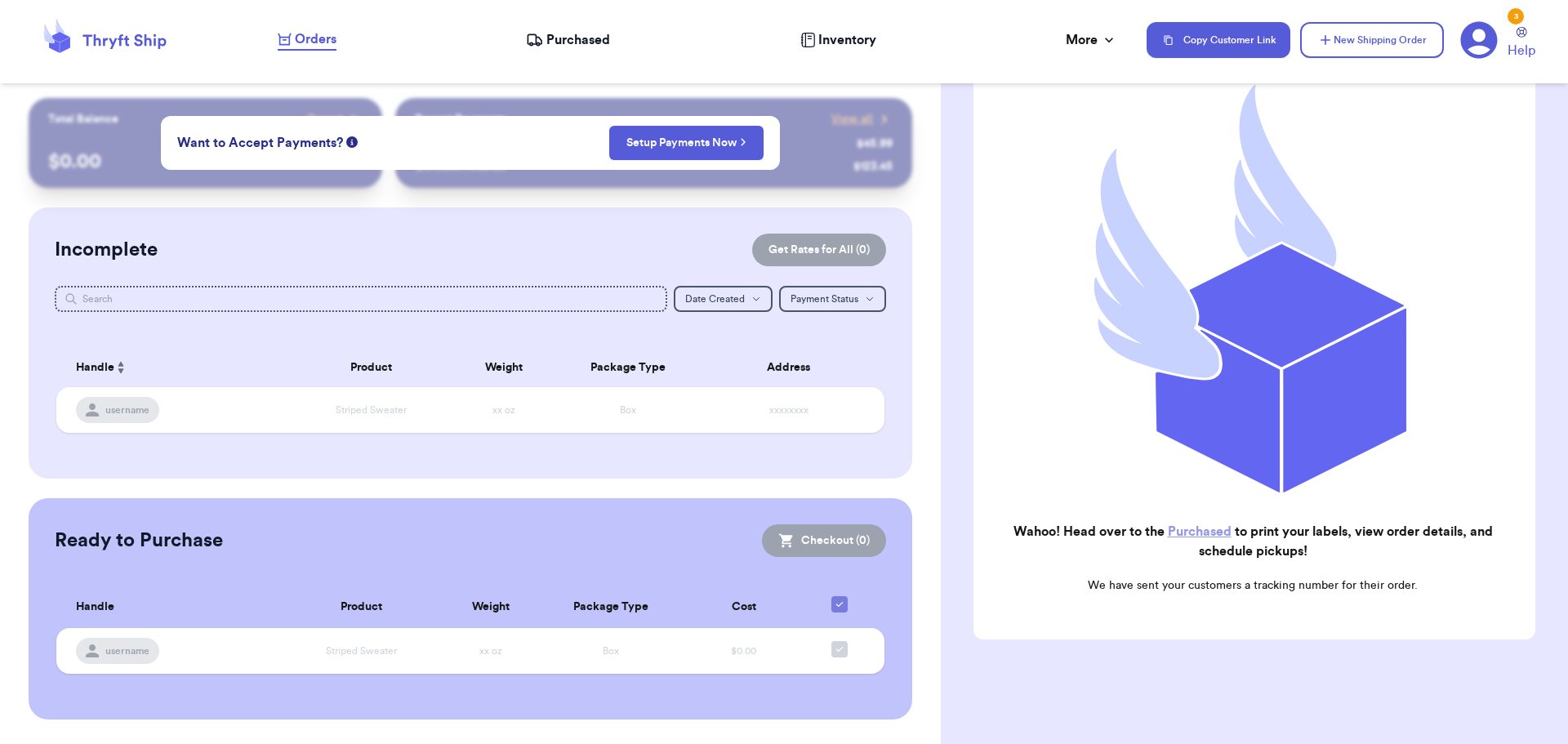
scroll to position [0, 0]
